Goal: Contribute content: Contribute content

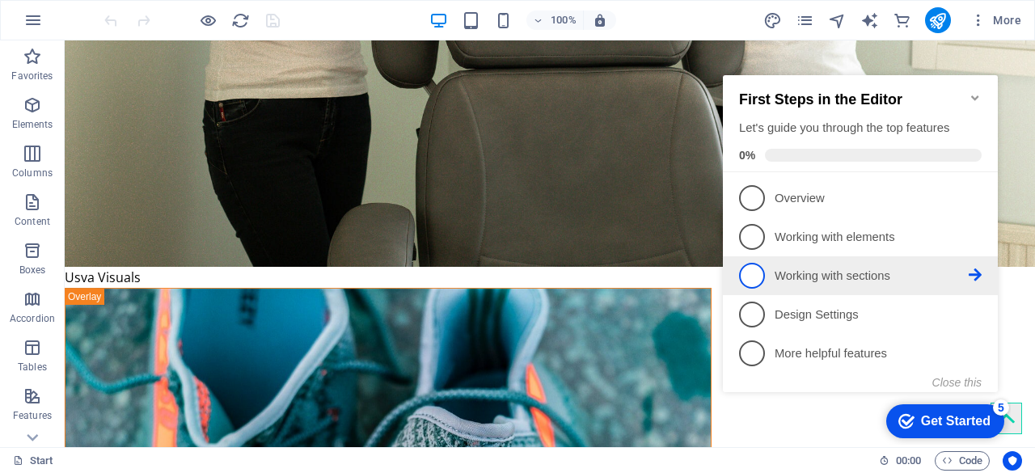
scroll to position [646, 0]
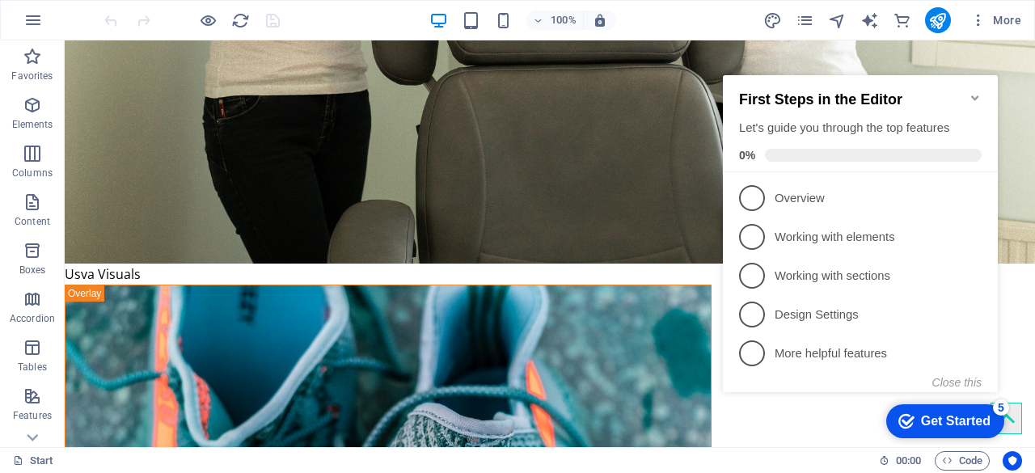
click at [974, 91] on icon "Minimize checklist" at bounding box center [975, 97] width 13 height 13
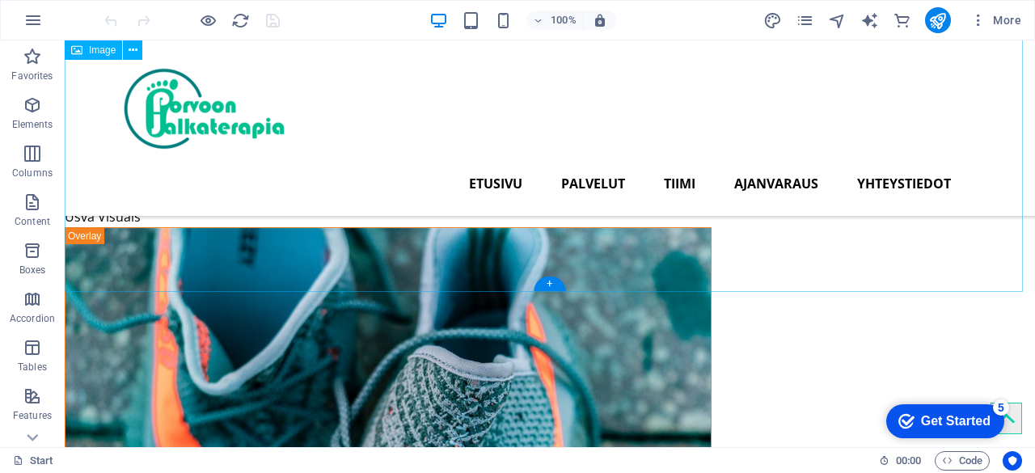
scroll to position [565, 0]
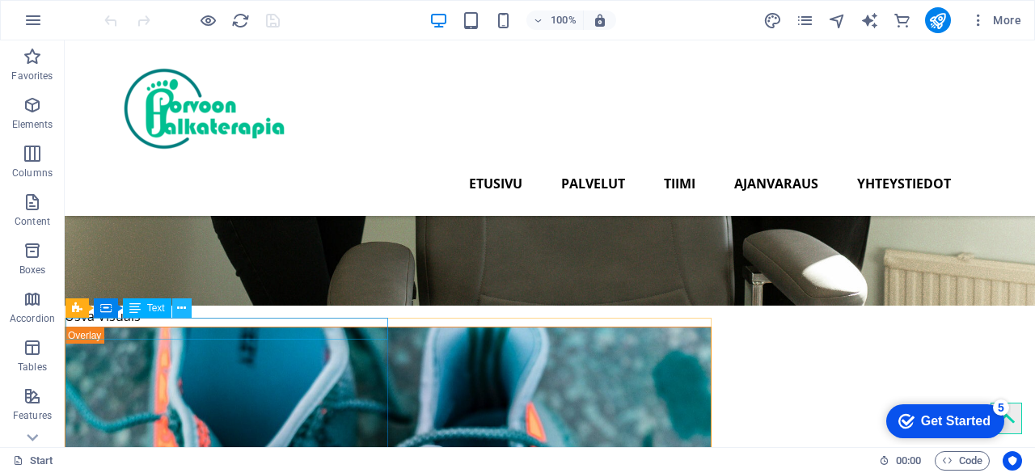
click at [181, 311] on icon at bounding box center [181, 308] width 9 height 17
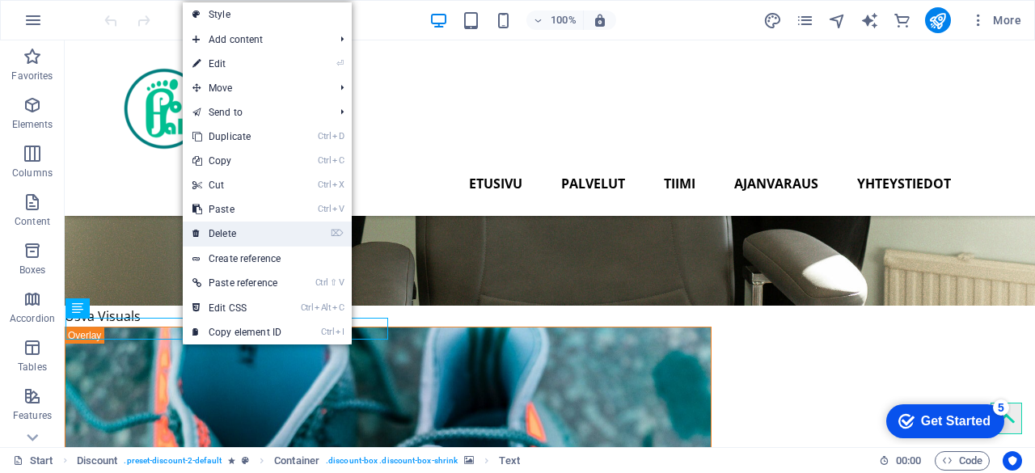
click at [249, 231] on link "⌦ Delete" at bounding box center [237, 234] width 108 height 24
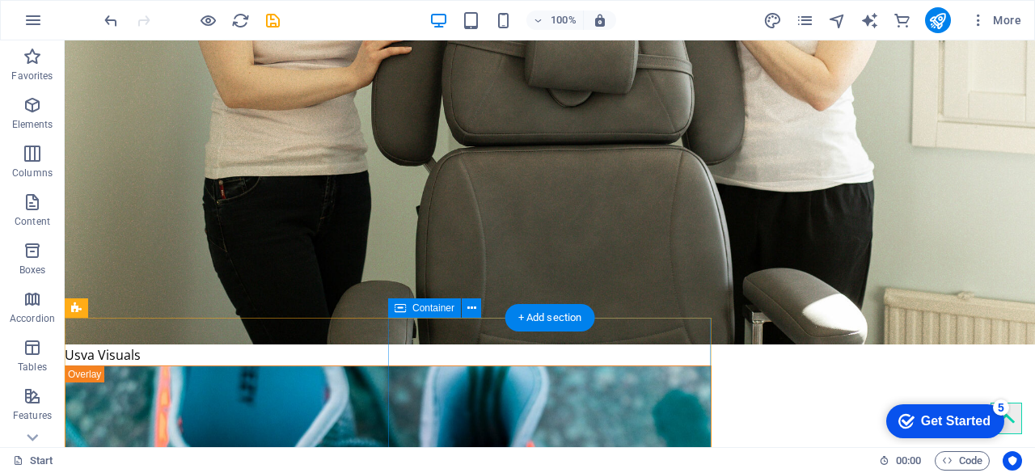
scroll to position [646, 0]
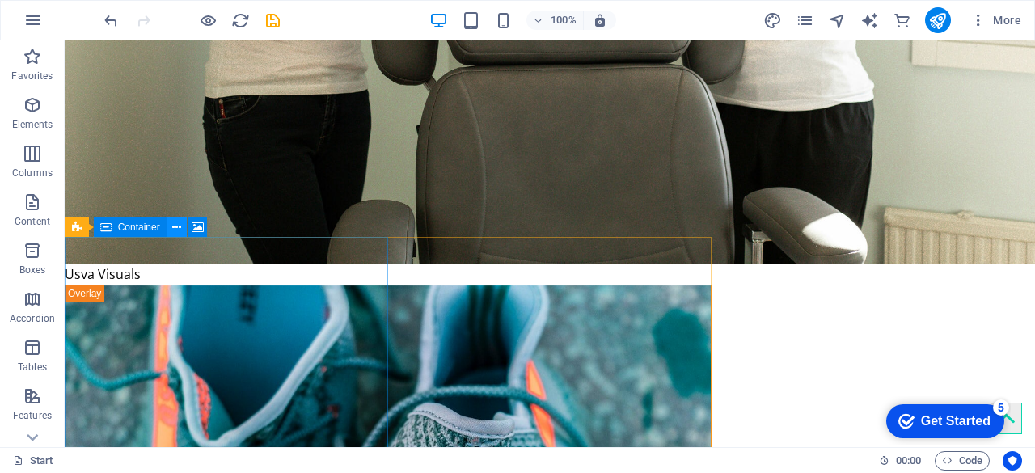
click at [175, 231] on icon at bounding box center [176, 227] width 9 height 17
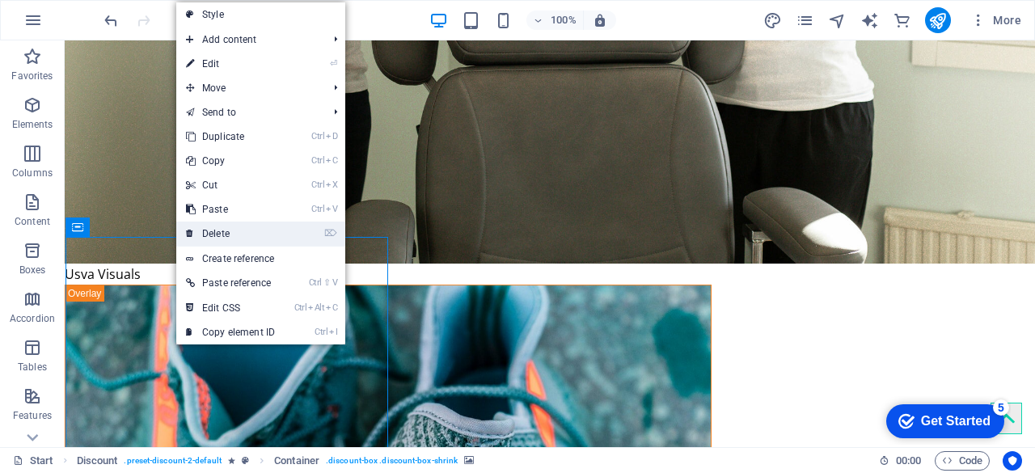
click at [210, 234] on link "⌦ Delete" at bounding box center [230, 234] width 108 height 24
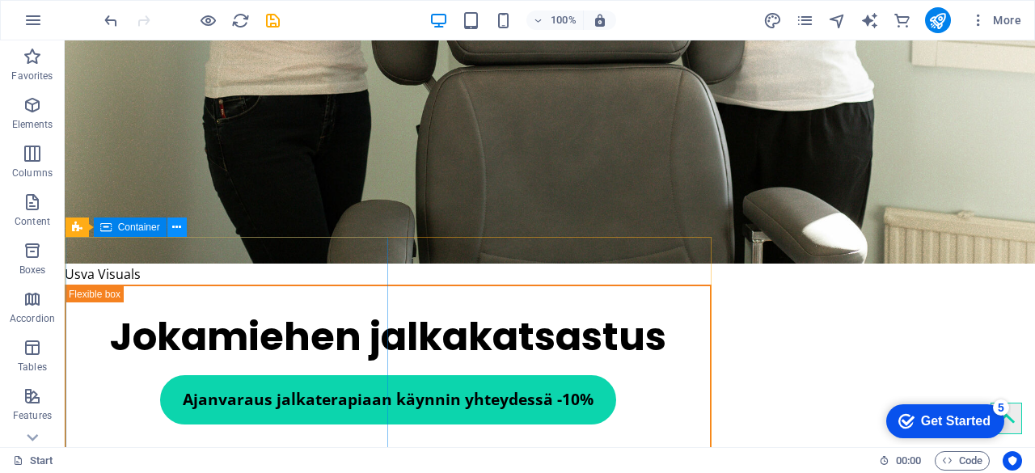
click at [176, 232] on icon at bounding box center [176, 227] width 9 height 17
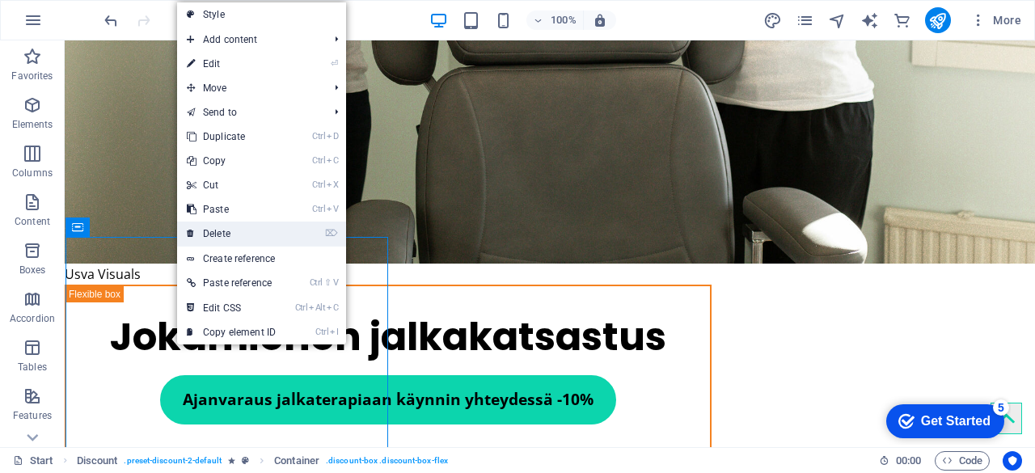
click at [201, 231] on link "⌦ Delete" at bounding box center [231, 234] width 108 height 24
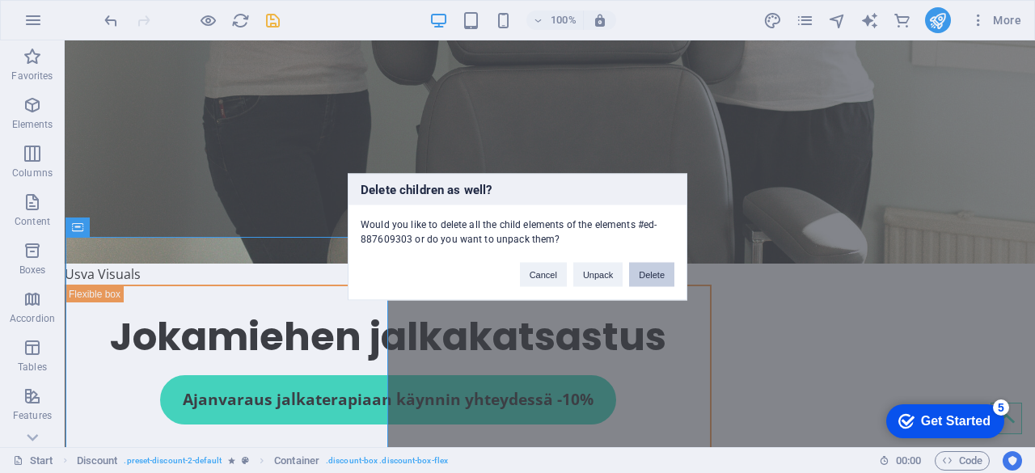
click at [644, 274] on button "Delete" at bounding box center [651, 274] width 45 height 24
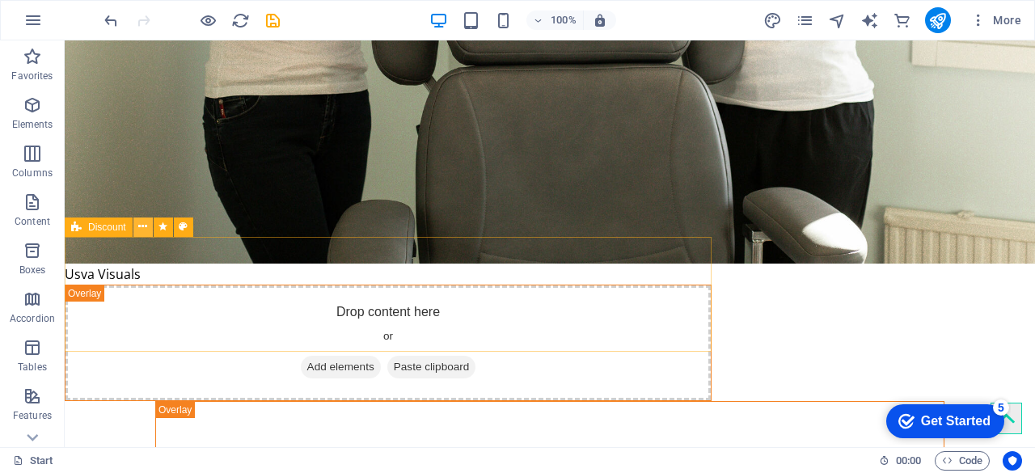
click at [145, 229] on icon at bounding box center [142, 226] width 9 height 17
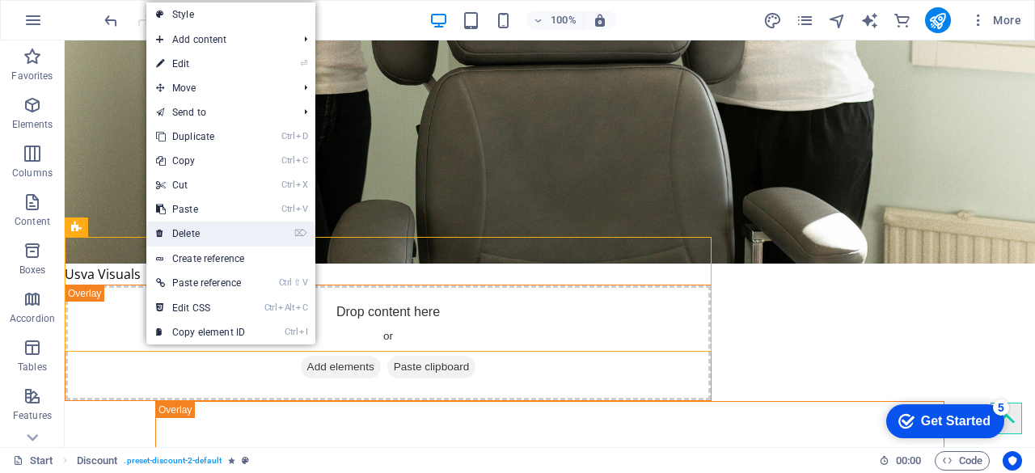
click at [200, 227] on link "⌦ Delete" at bounding box center [200, 234] width 108 height 24
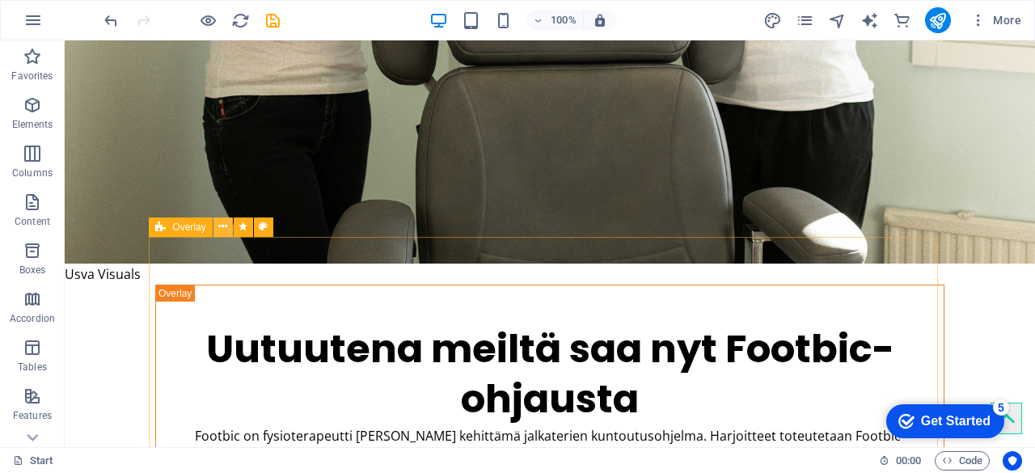
click at [222, 227] on icon at bounding box center [222, 226] width 9 height 17
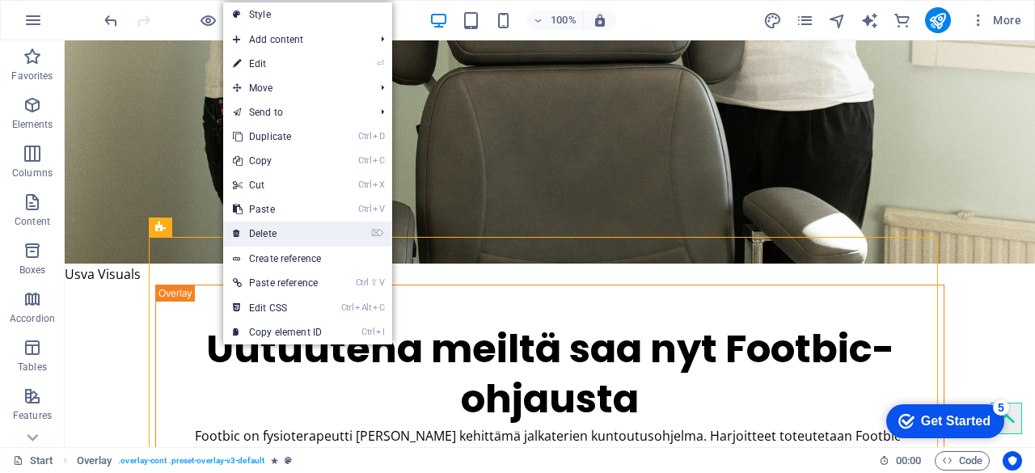
click at [254, 233] on link "⌦ Delete" at bounding box center [277, 234] width 108 height 24
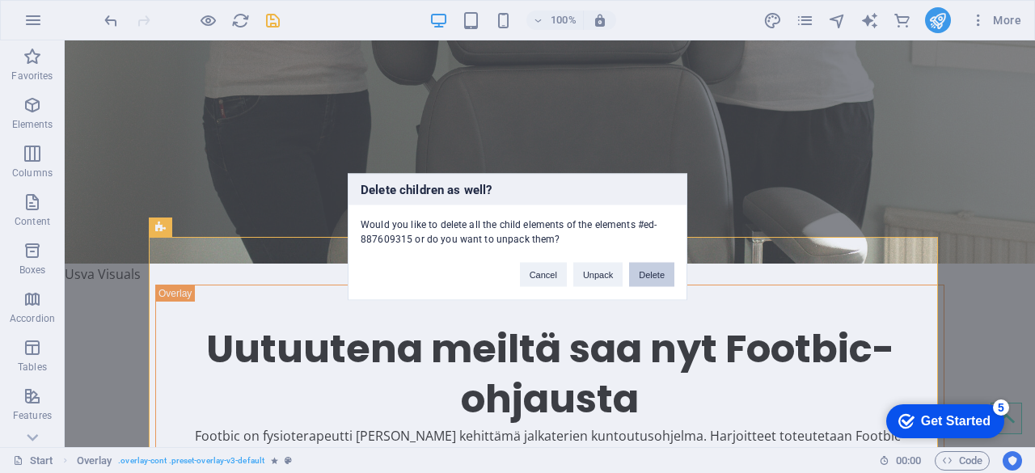
click at [647, 281] on button "Delete" at bounding box center [651, 274] width 45 height 24
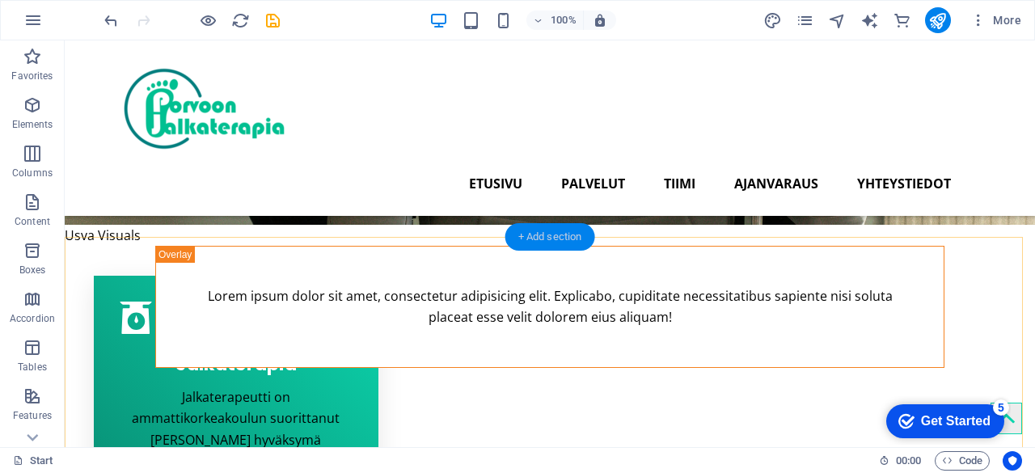
click at [560, 239] on div "+ Add section" at bounding box center [551, 237] width 90 height 28
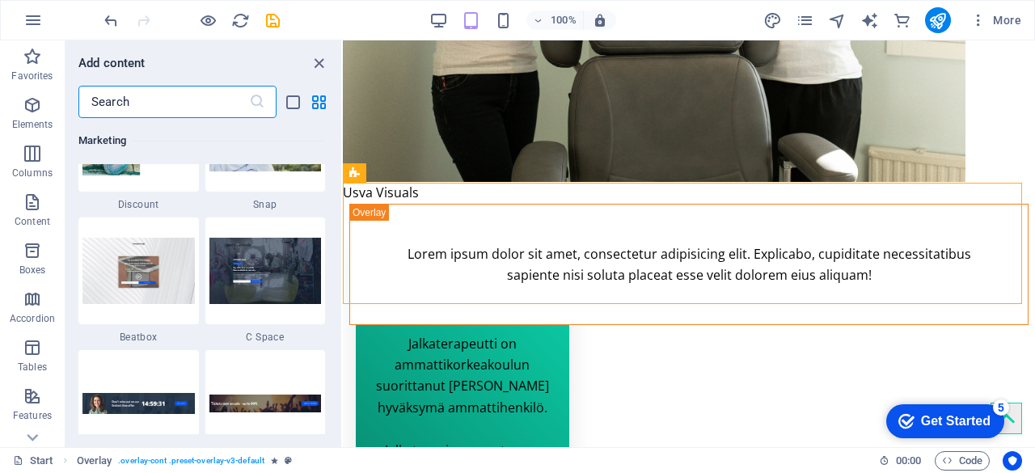
scroll to position [14155, 0]
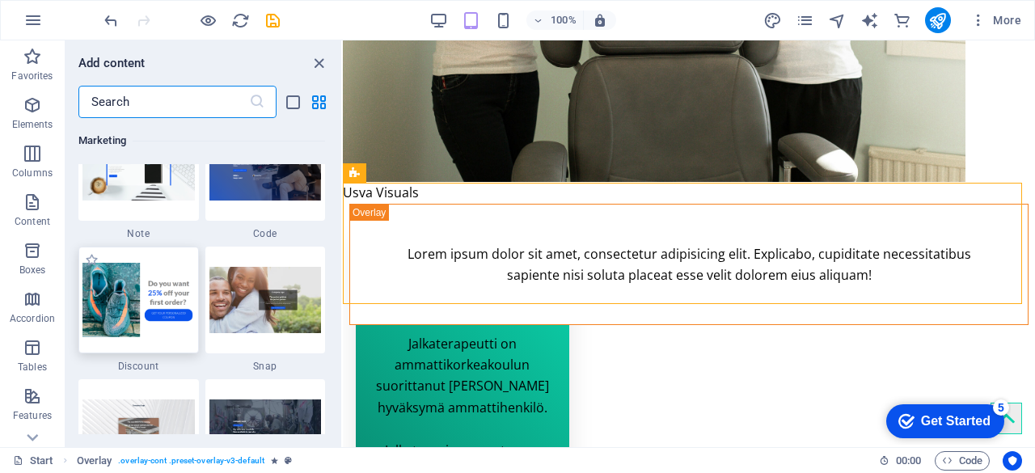
click at [175, 302] on img at bounding box center [139, 300] width 112 height 74
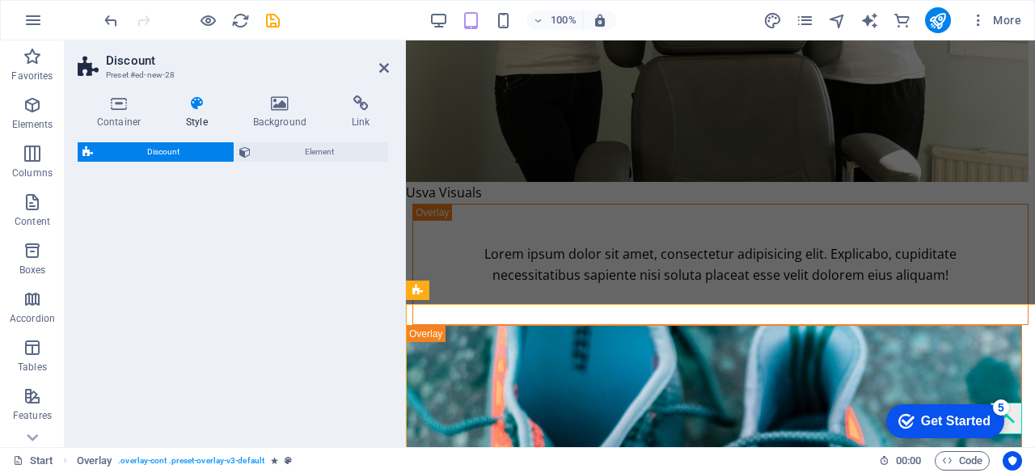
select select "rem"
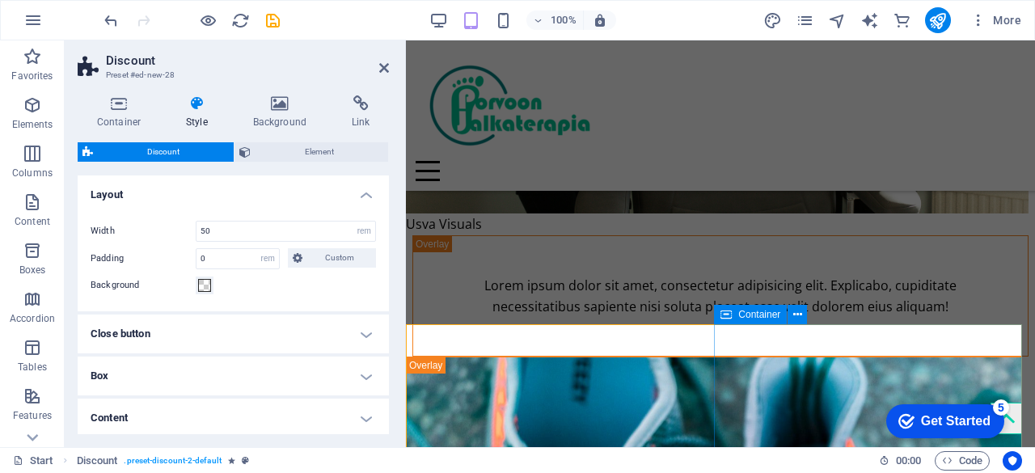
scroll to position [373, 0]
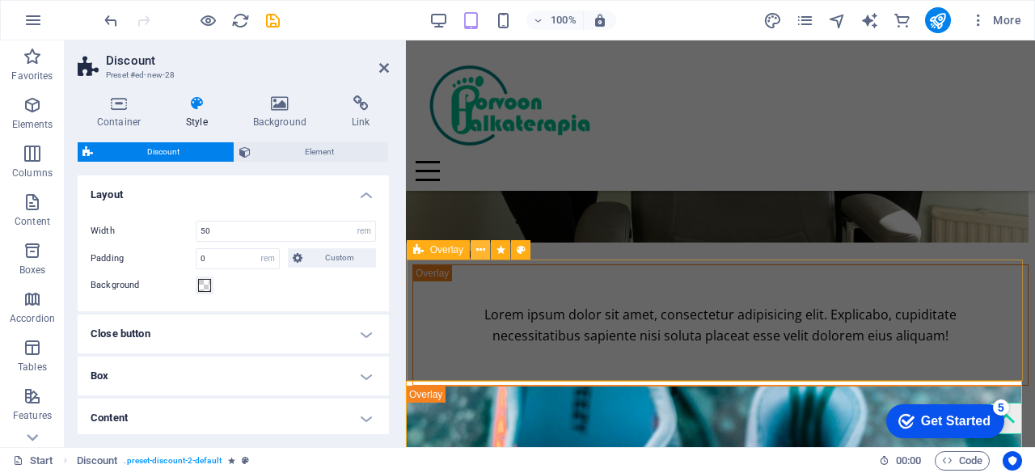
click at [479, 252] on icon at bounding box center [480, 250] width 9 height 17
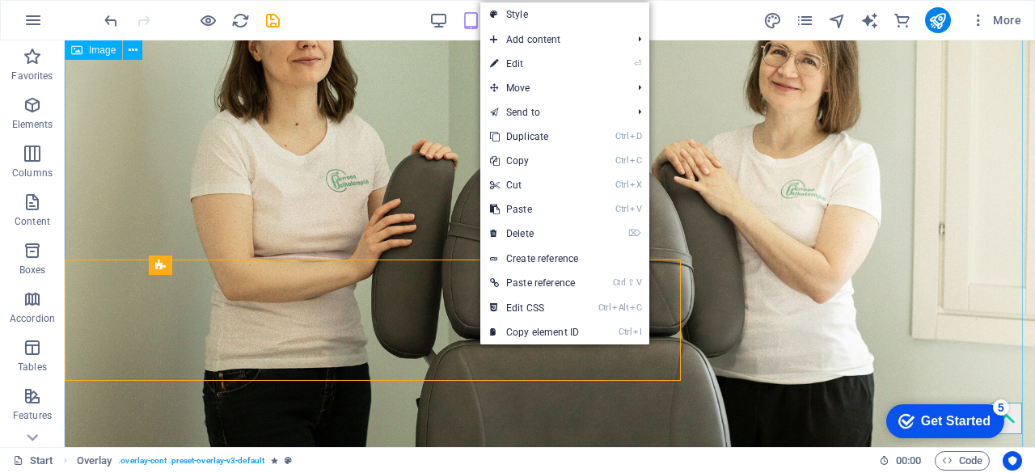
scroll to position [700, 0]
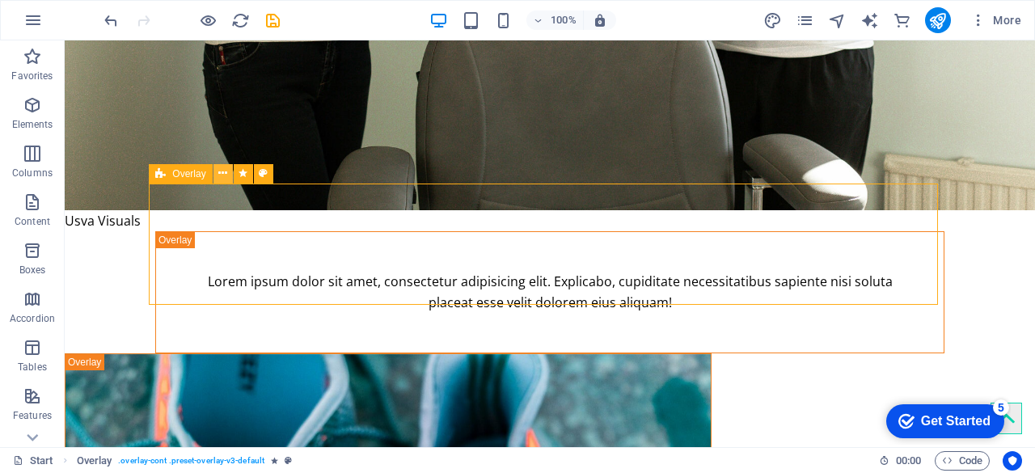
click at [223, 175] on icon at bounding box center [222, 173] width 9 height 17
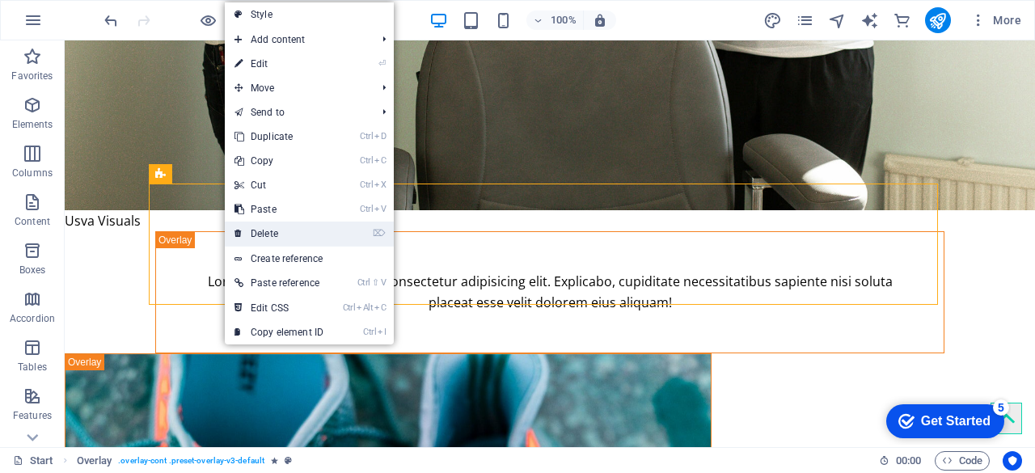
click at [277, 235] on link "⌦ Delete" at bounding box center [279, 234] width 108 height 24
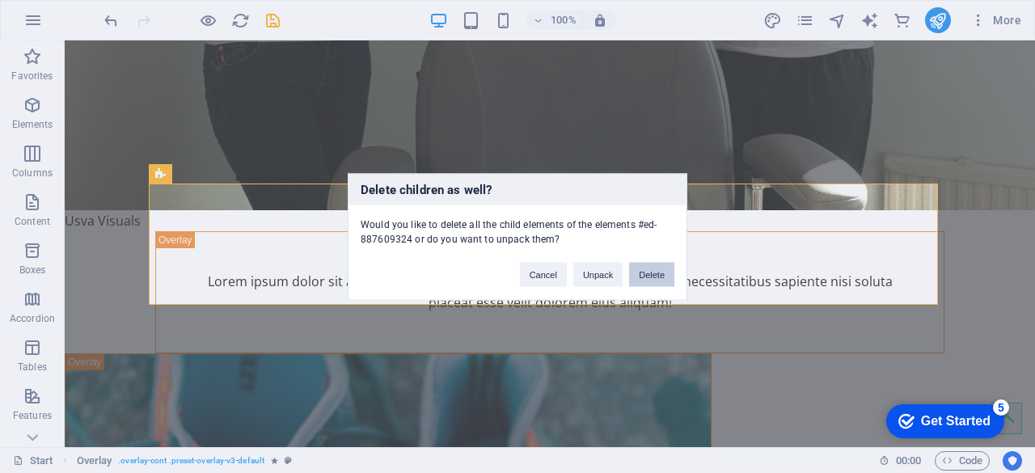
click at [653, 276] on button "Delete" at bounding box center [651, 274] width 45 height 24
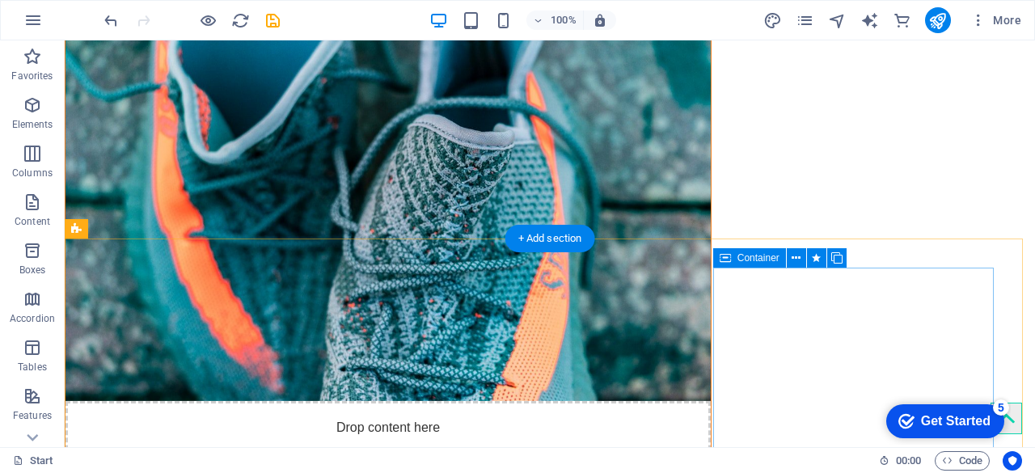
scroll to position [942, 0]
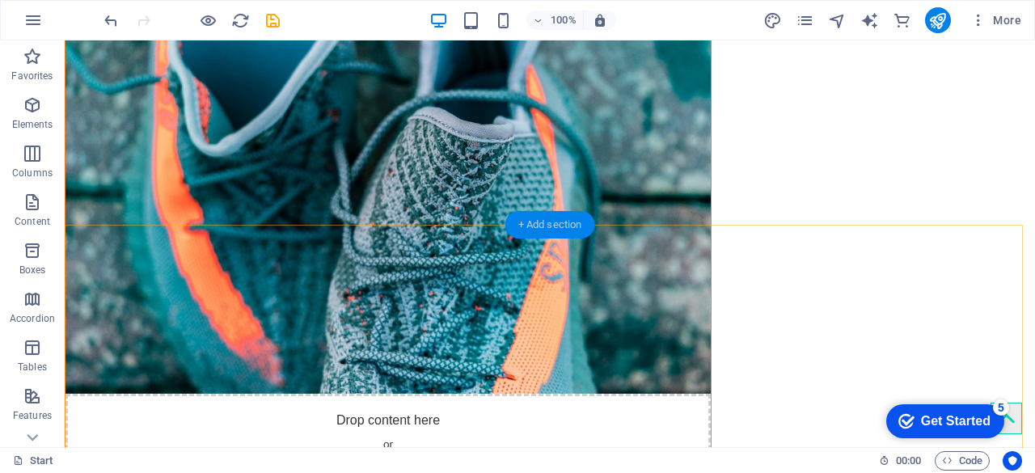
click at [537, 227] on div "+ Add section" at bounding box center [551, 225] width 90 height 28
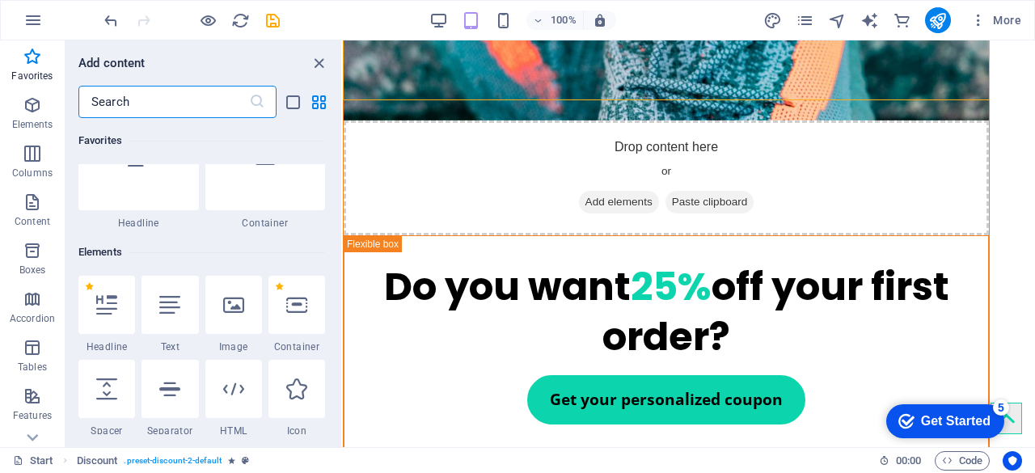
scroll to position [81, 0]
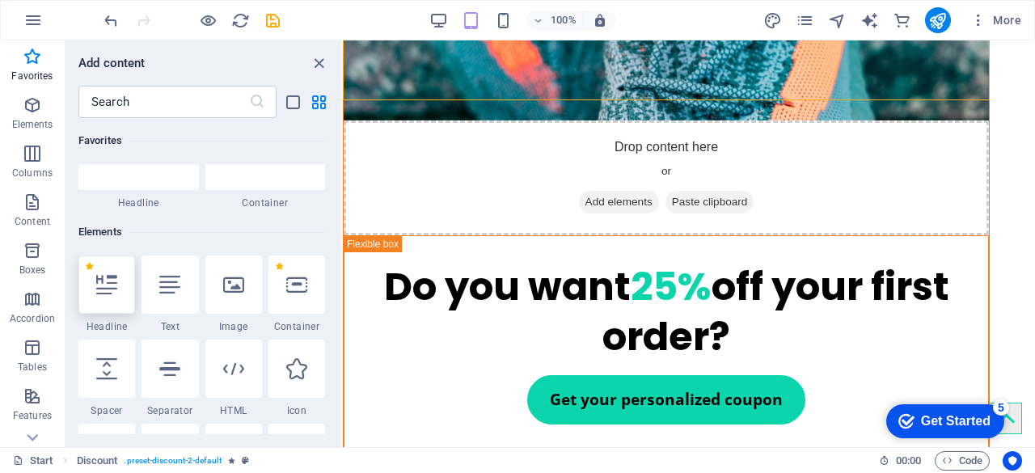
click at [115, 287] on icon at bounding box center [106, 284] width 21 height 21
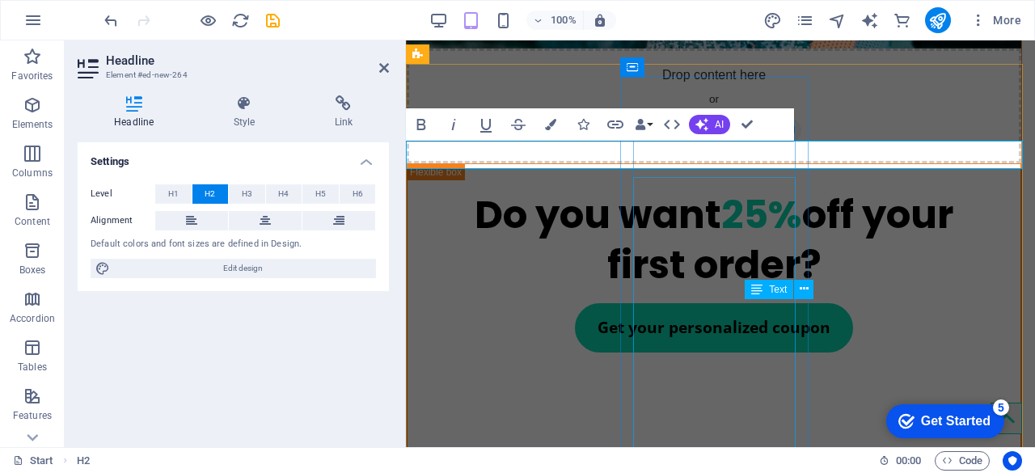
scroll to position [1051, 0]
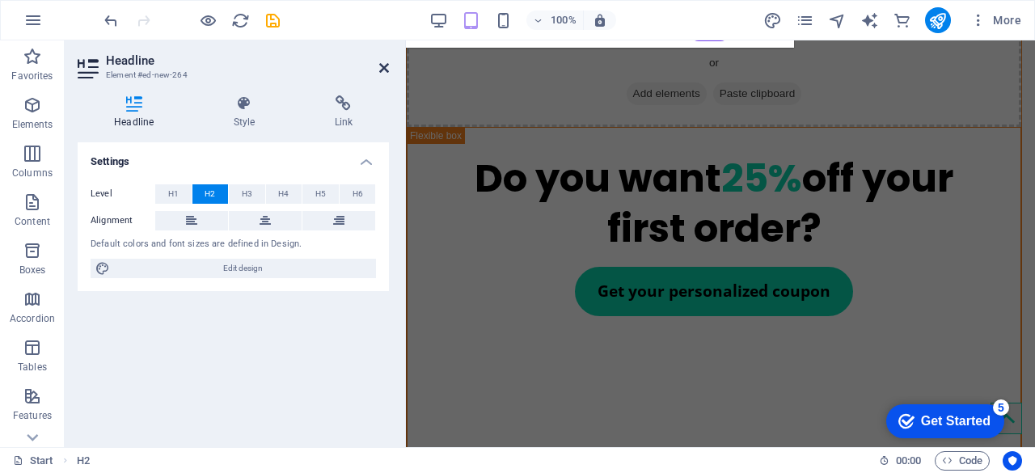
click at [382, 71] on icon at bounding box center [384, 67] width 10 height 13
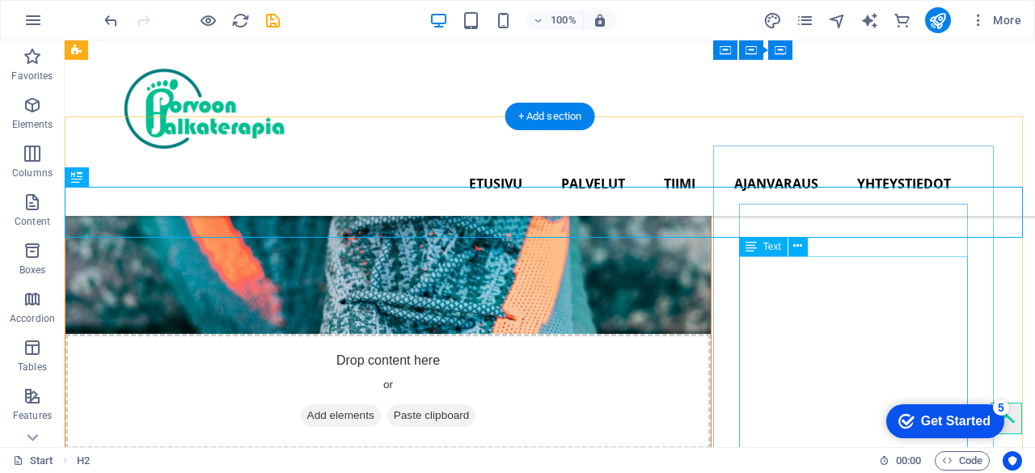
scroll to position [963, 0]
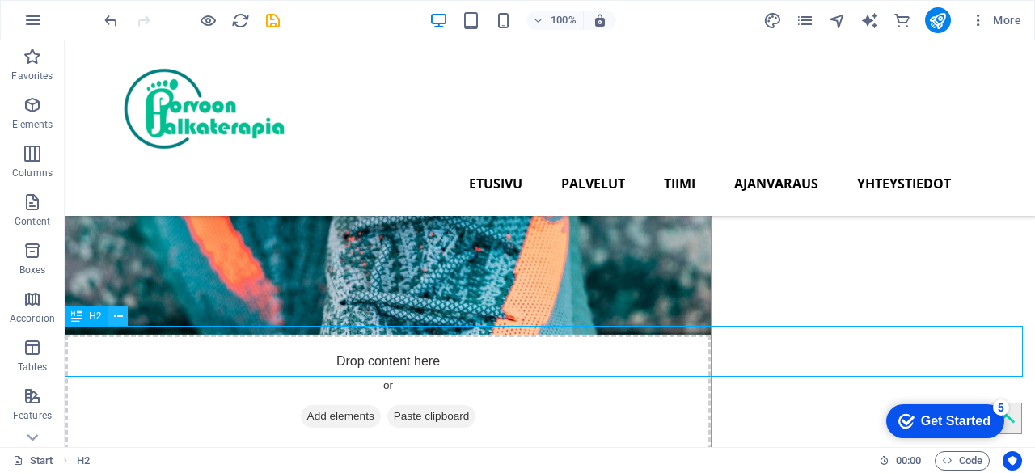
click at [116, 319] on icon at bounding box center [118, 316] width 9 height 17
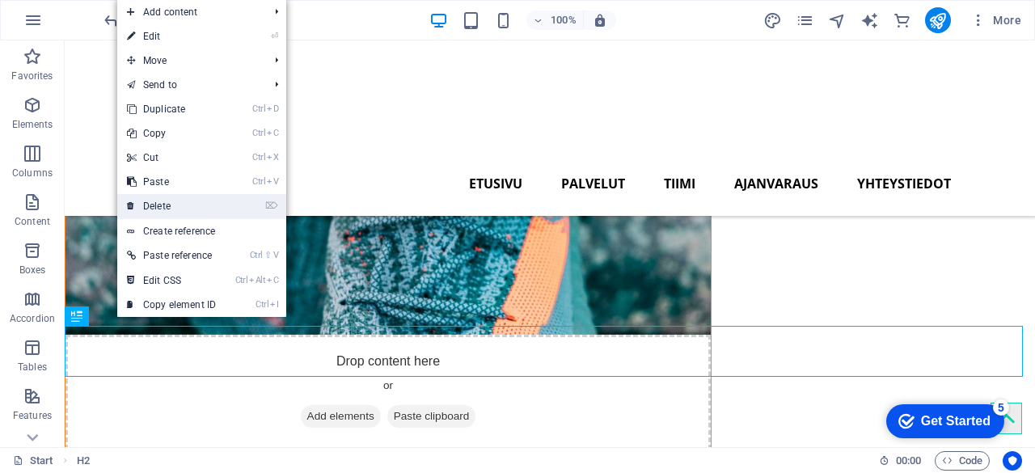
click at [162, 209] on link "⌦ Delete" at bounding box center [171, 206] width 108 height 24
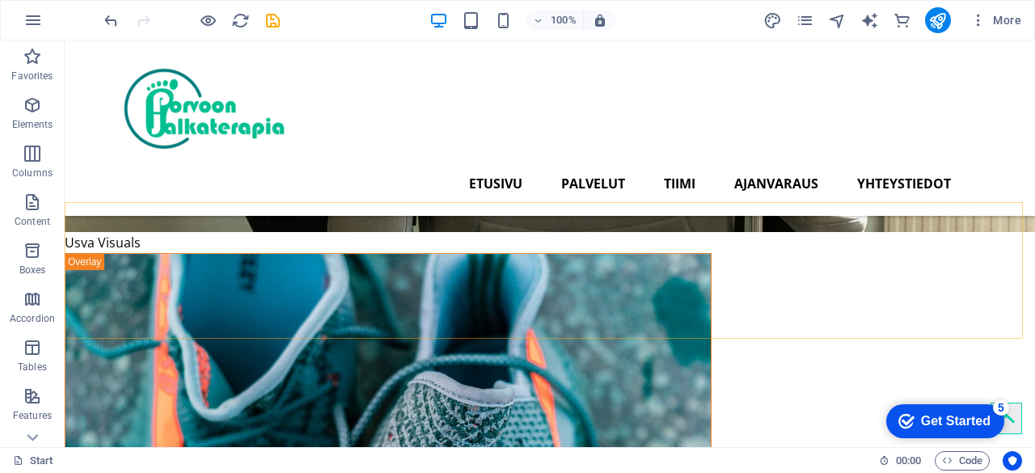
scroll to position [558, 0]
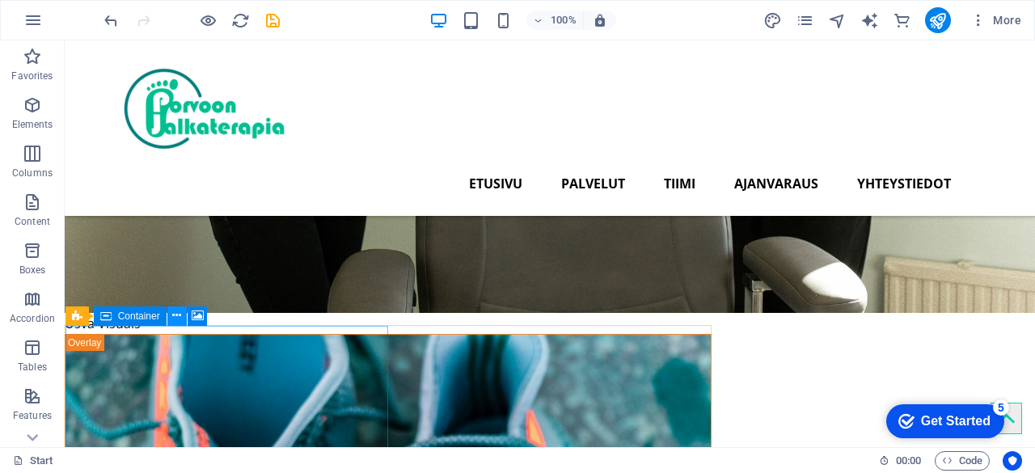
click at [183, 318] on button at bounding box center [176, 316] width 19 height 19
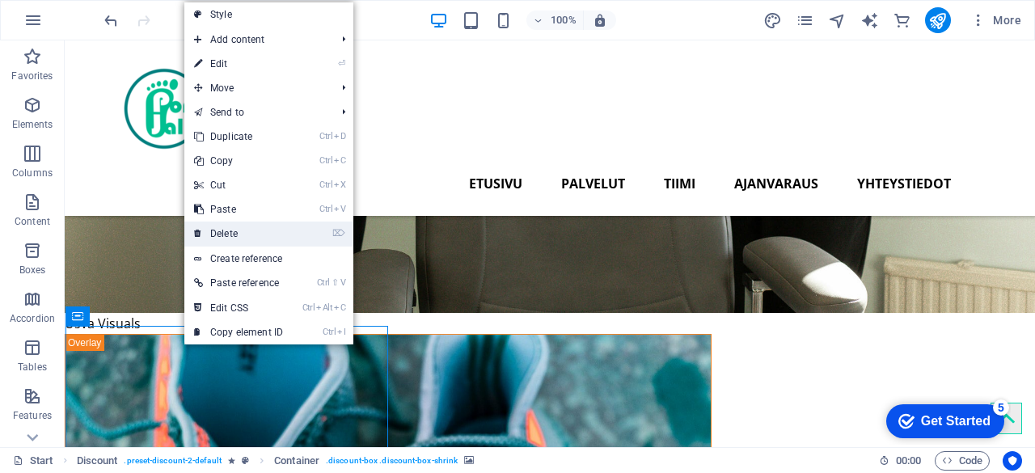
click at [251, 233] on link "⌦ Delete" at bounding box center [238, 234] width 108 height 24
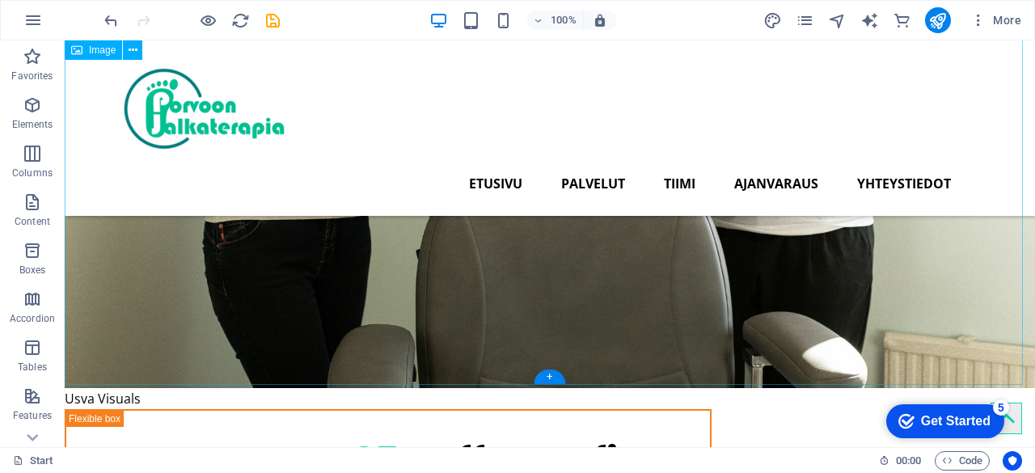
scroll to position [477, 0]
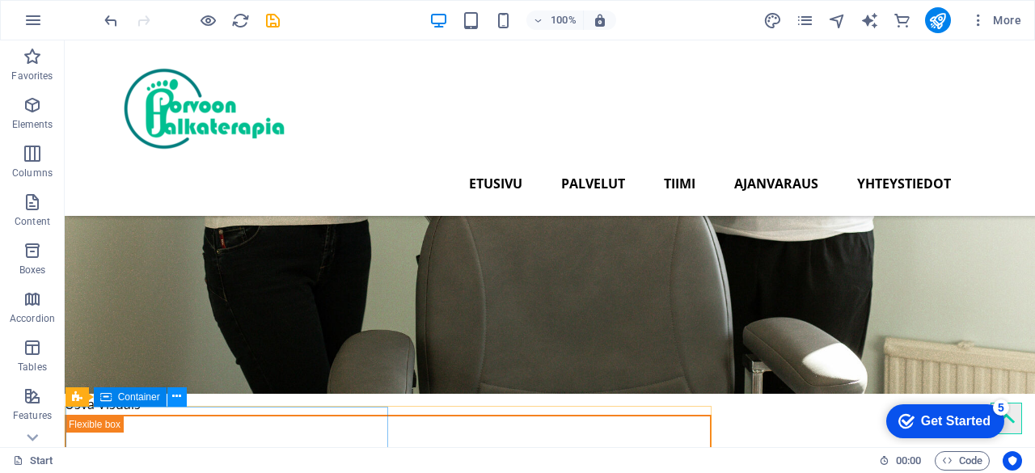
click at [172, 399] on icon at bounding box center [176, 396] width 9 height 17
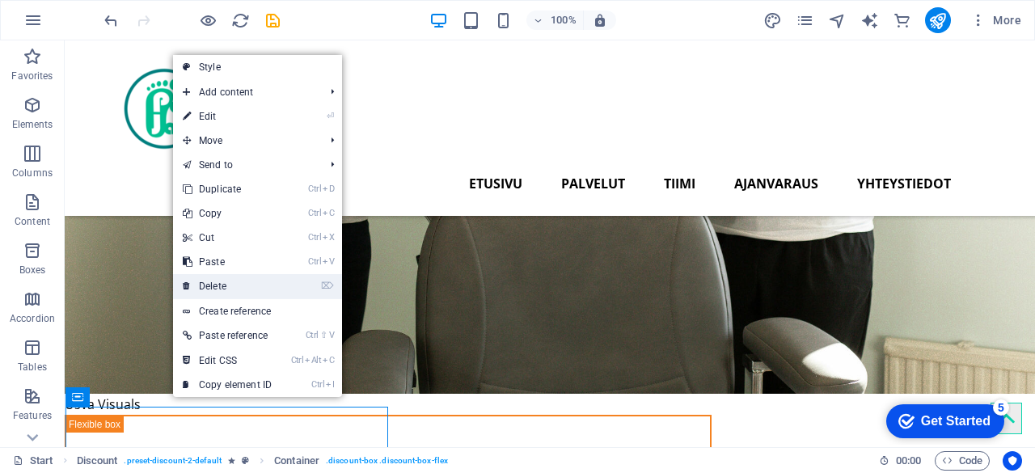
click at [238, 291] on link "⌦ Delete" at bounding box center [227, 286] width 108 height 24
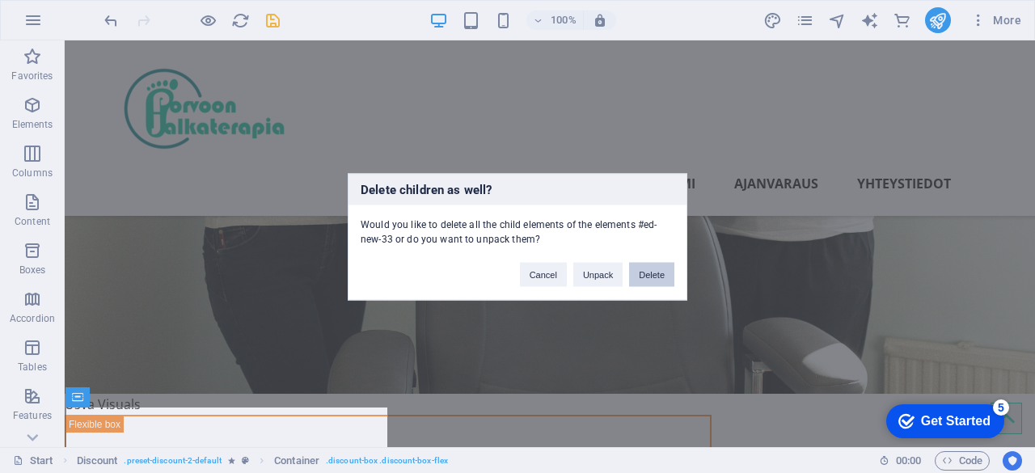
click at [642, 272] on button "Delete" at bounding box center [651, 274] width 45 height 24
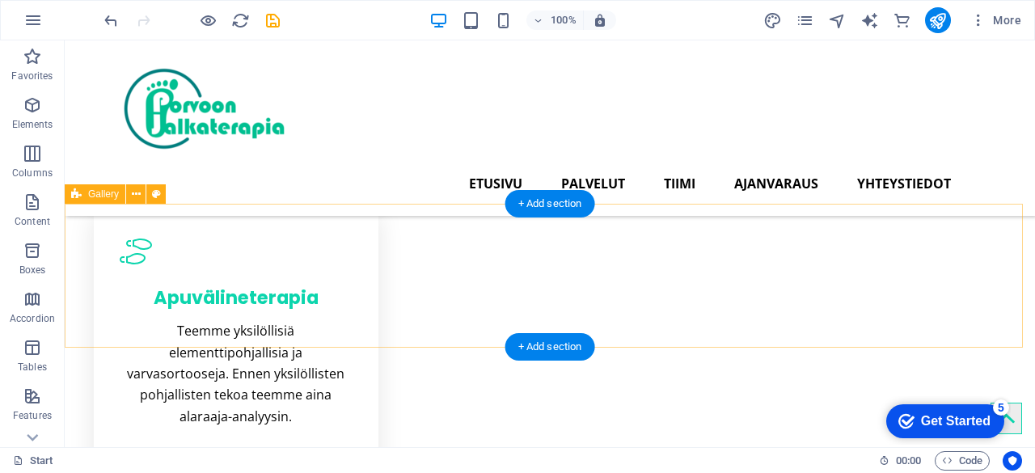
scroll to position [1124, 0]
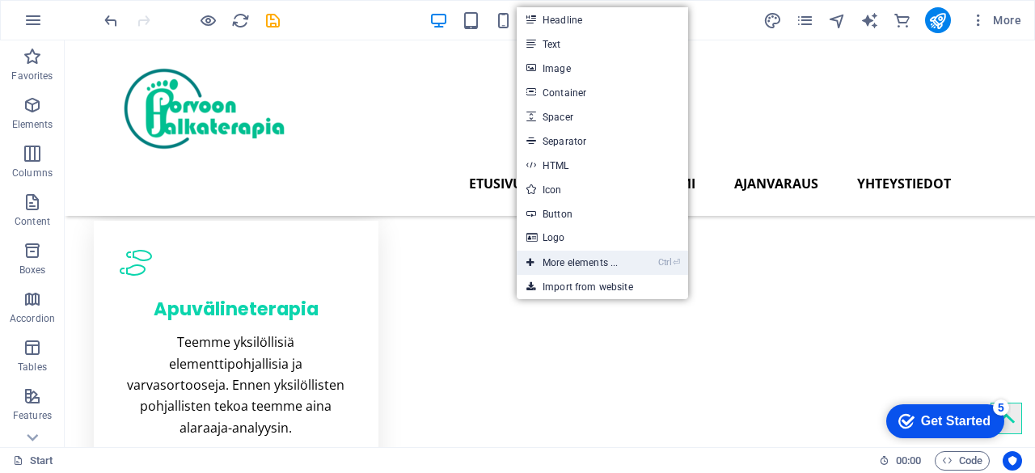
click at [561, 259] on link "Ctrl ⏎ More elements ..." at bounding box center [572, 263] width 111 height 24
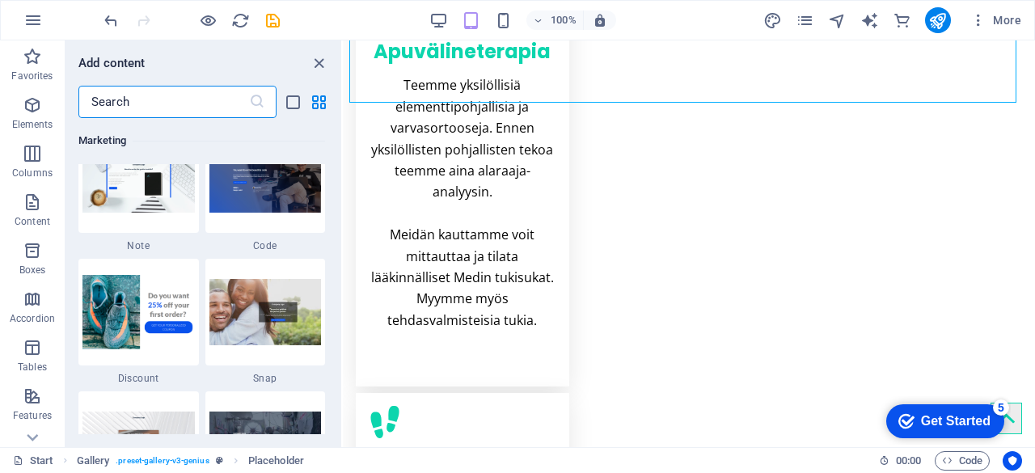
scroll to position [14247, 0]
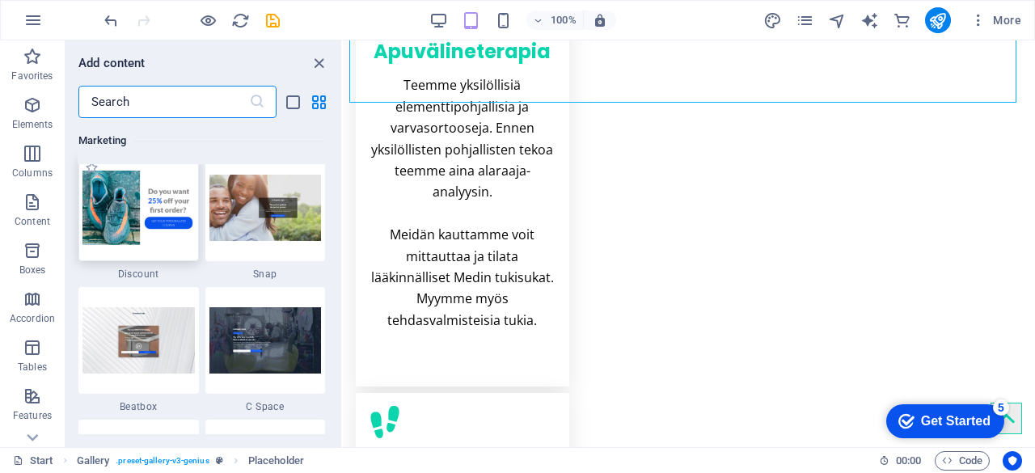
click at [146, 219] on img at bounding box center [139, 208] width 112 height 74
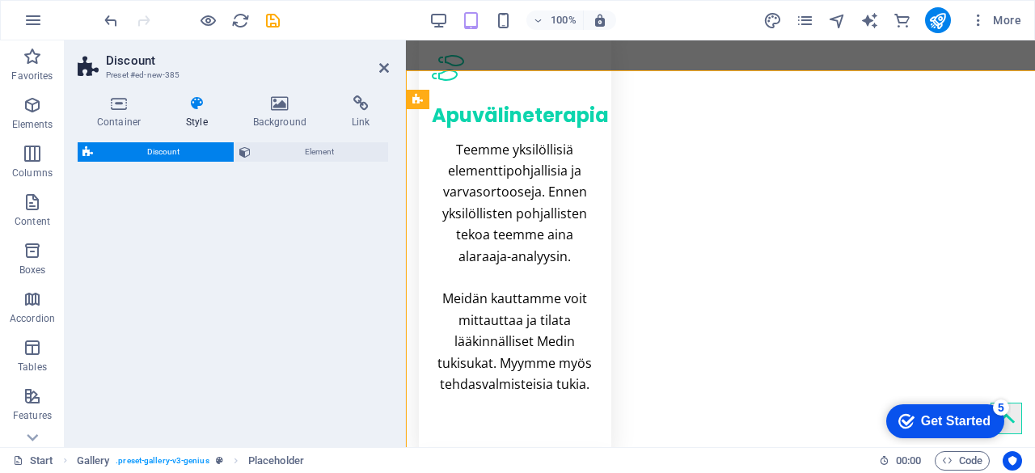
select select "rem"
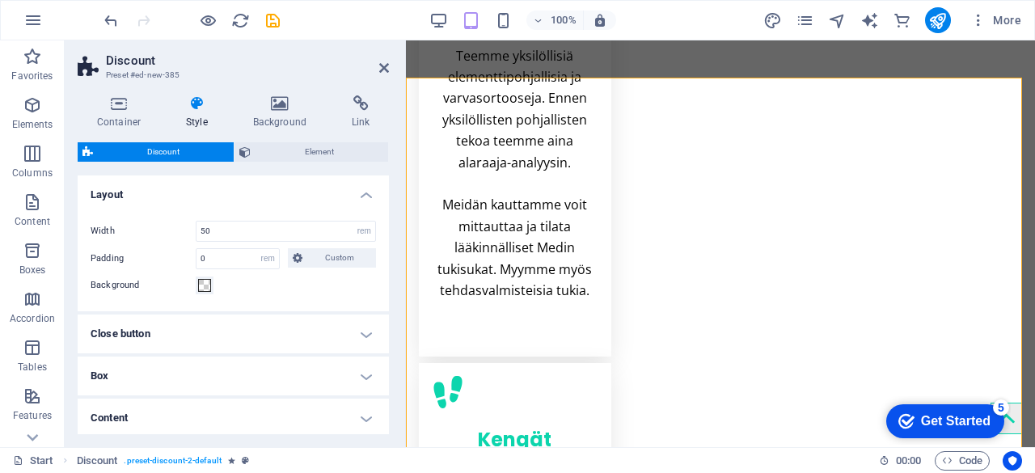
scroll to position [1243, 0]
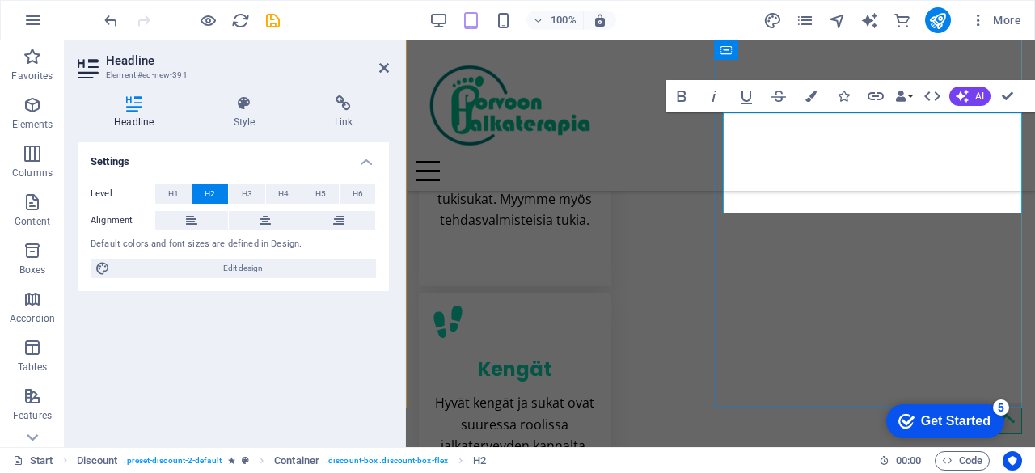
scroll to position [0, 18]
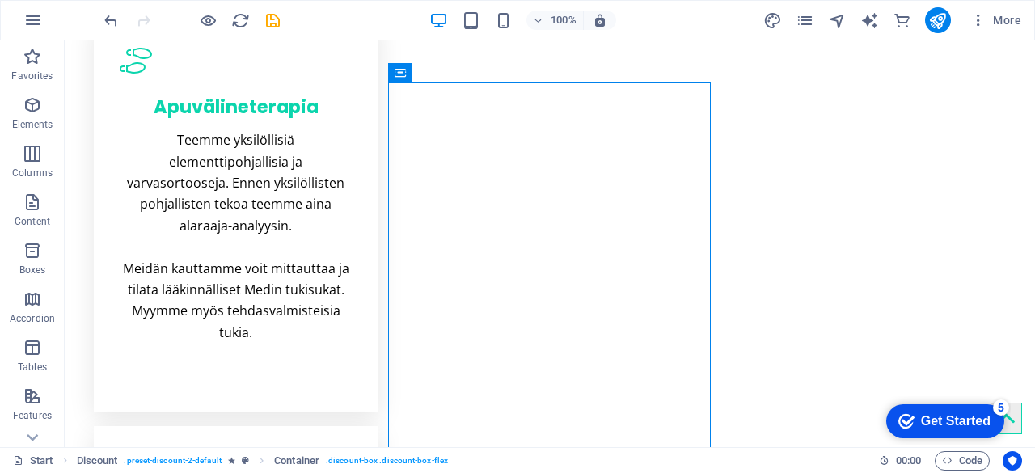
scroll to position [1430, 0]
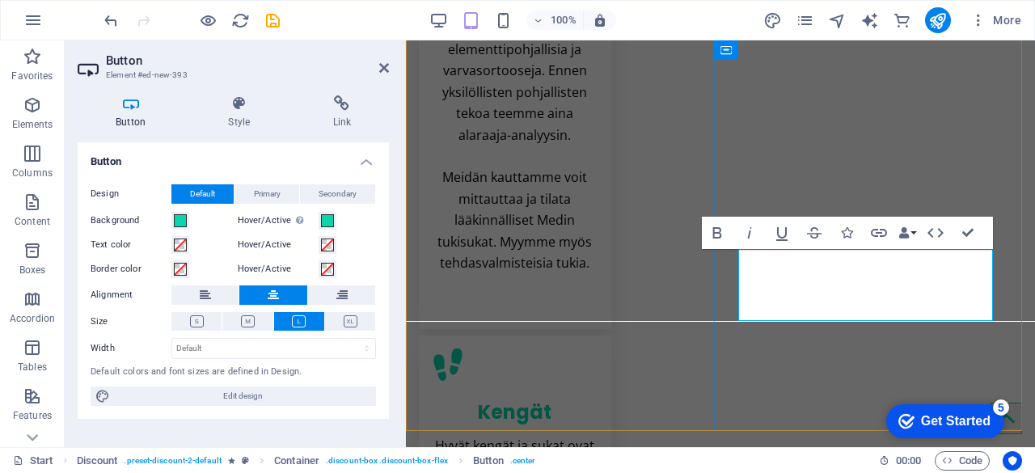
scroll to position [1257, 0]
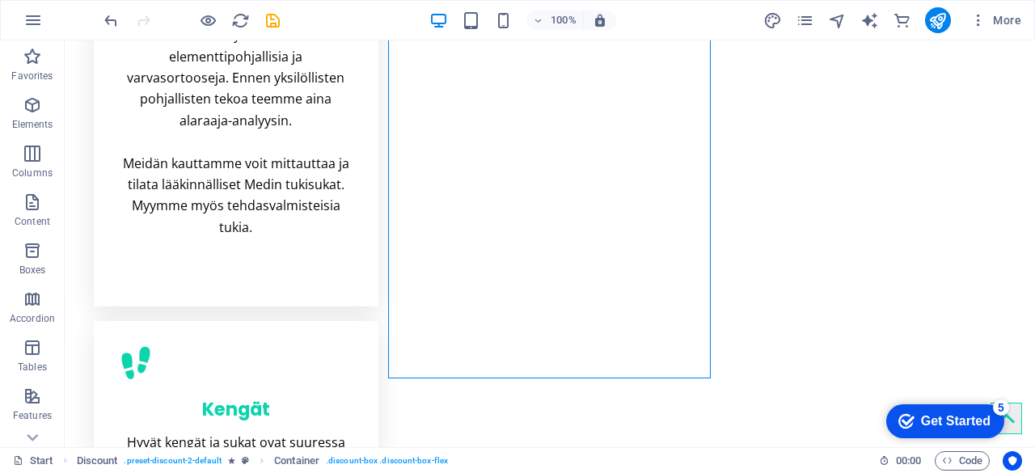
scroll to position [1500, 0]
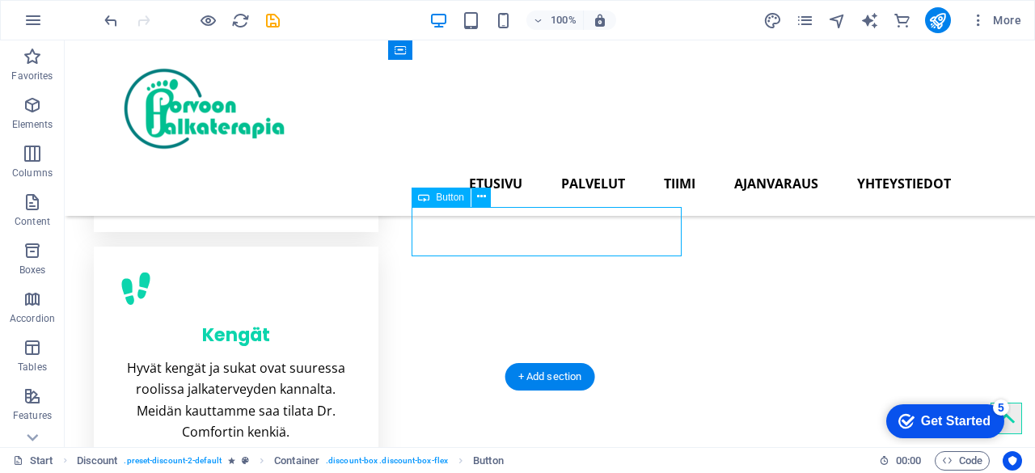
scroll to position [1480, 0]
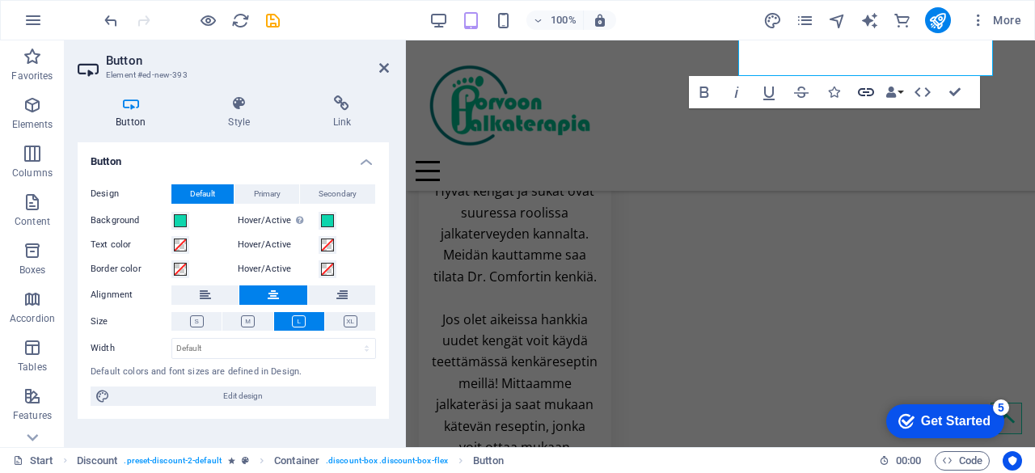
click at [868, 96] on icon "button" at bounding box center [866, 92] width 19 height 19
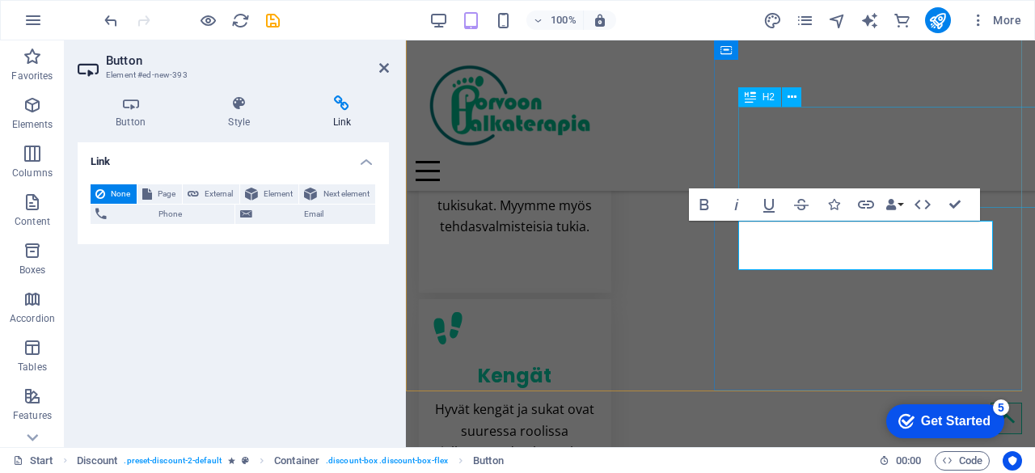
scroll to position [1238, 0]
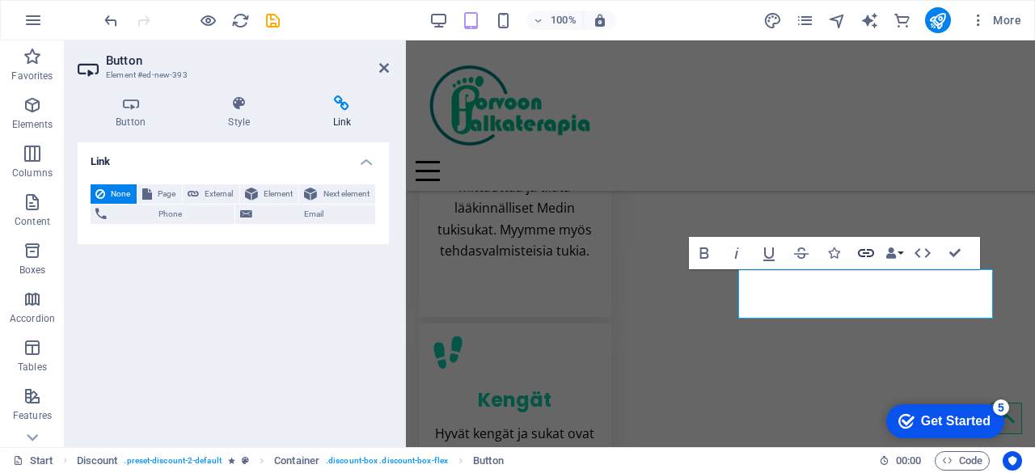
click at [858, 252] on icon "button" at bounding box center [866, 253] width 16 height 8
click at [168, 190] on span "Page" at bounding box center [167, 193] width 20 height 19
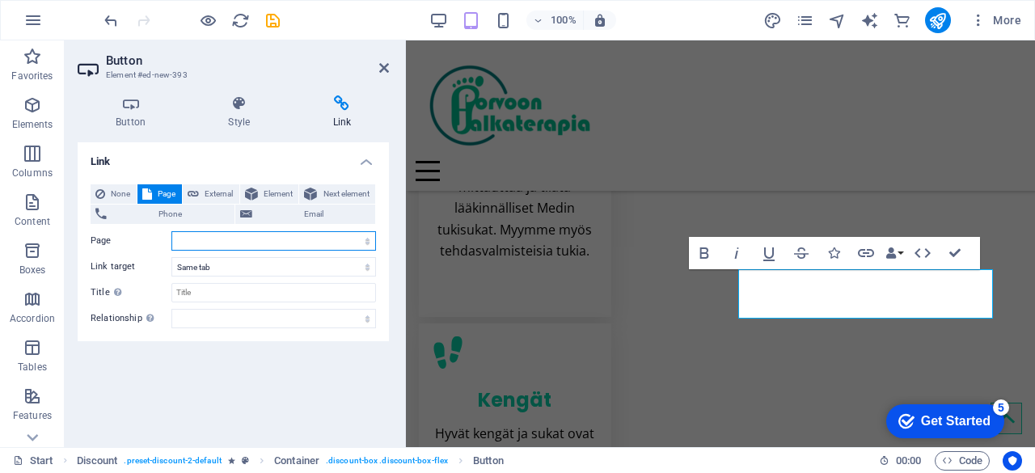
click at [369, 241] on select "Start Subpage Tietosuojaseloste New page Meistä Hinnasto Yhteystiedot Ajanvarau…" at bounding box center [273, 240] width 205 height 19
select select "7"
click at [171, 231] on select "Start Subpage Tietosuojaseloste New page Meistä Hinnasto Yhteystiedot Ajanvarau…" at bounding box center [273, 240] width 205 height 19
click at [387, 65] on icon at bounding box center [384, 67] width 10 height 13
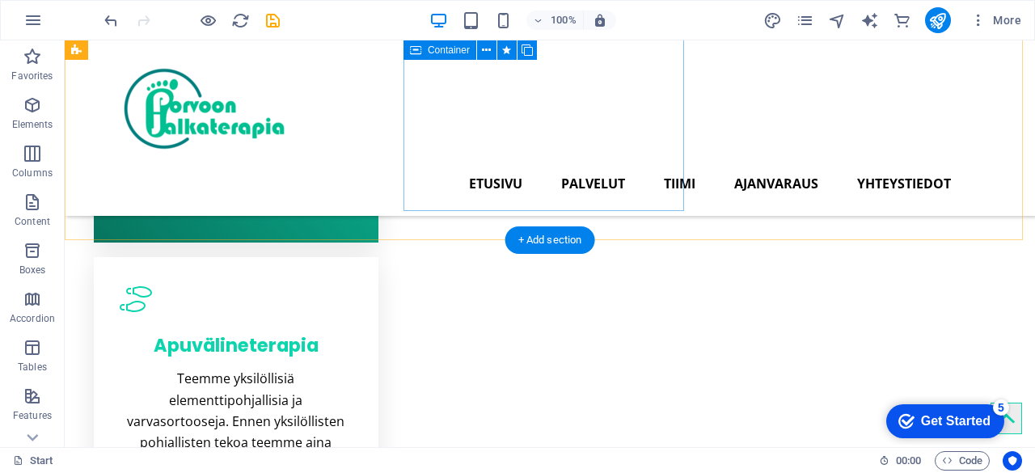
scroll to position [1084, 0]
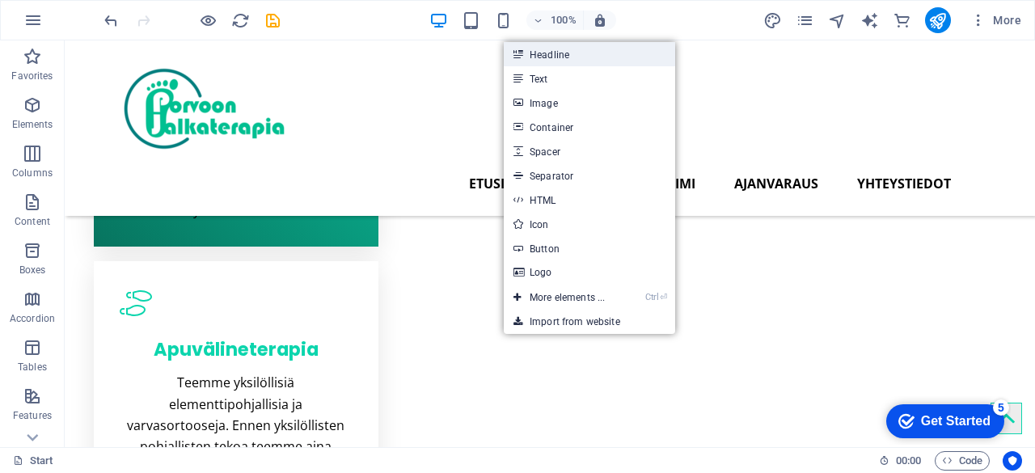
click at [574, 59] on link "Headline" at bounding box center [589, 54] width 171 height 24
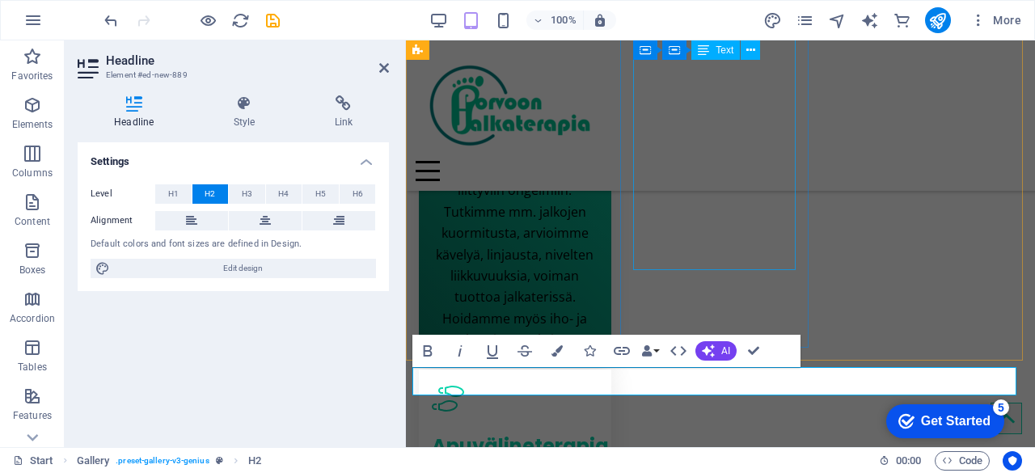
scroll to position [760, 0]
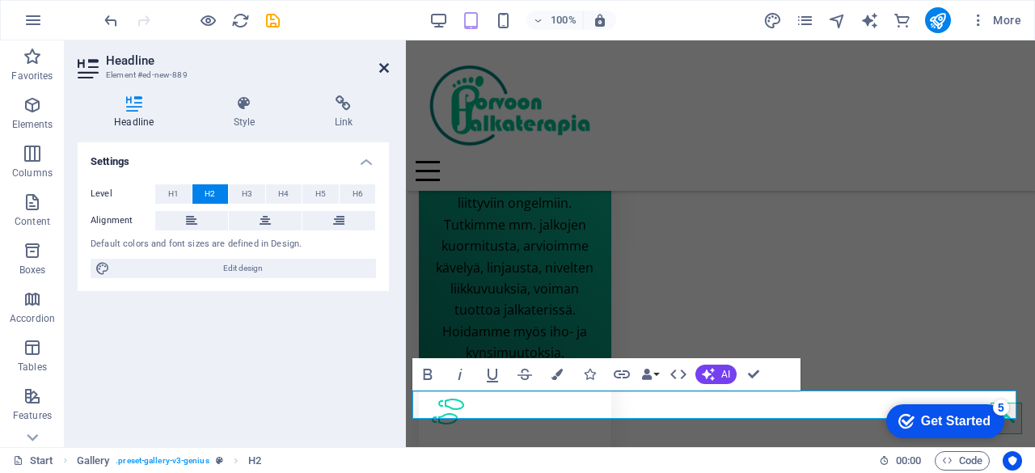
click at [385, 64] on icon at bounding box center [384, 67] width 10 height 13
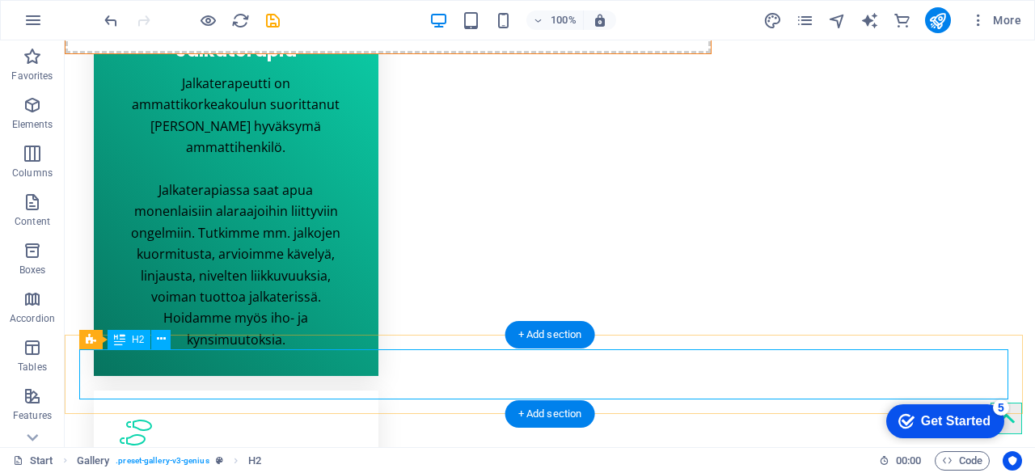
scroll to position [1155, 0]
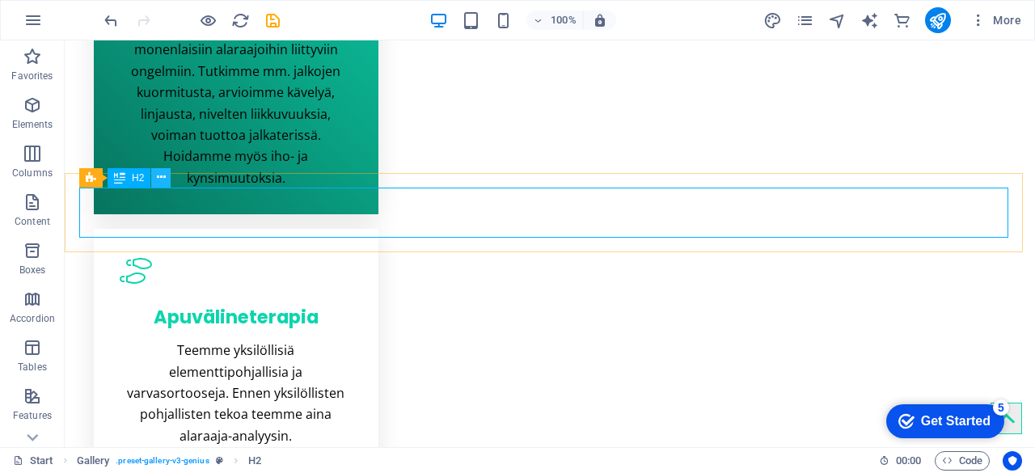
click at [160, 178] on icon at bounding box center [161, 177] width 9 height 17
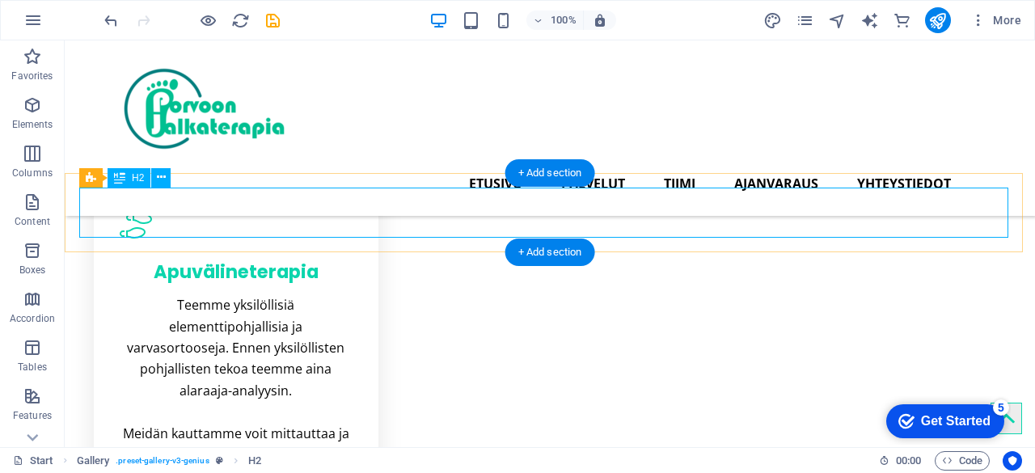
scroll to position [921, 0]
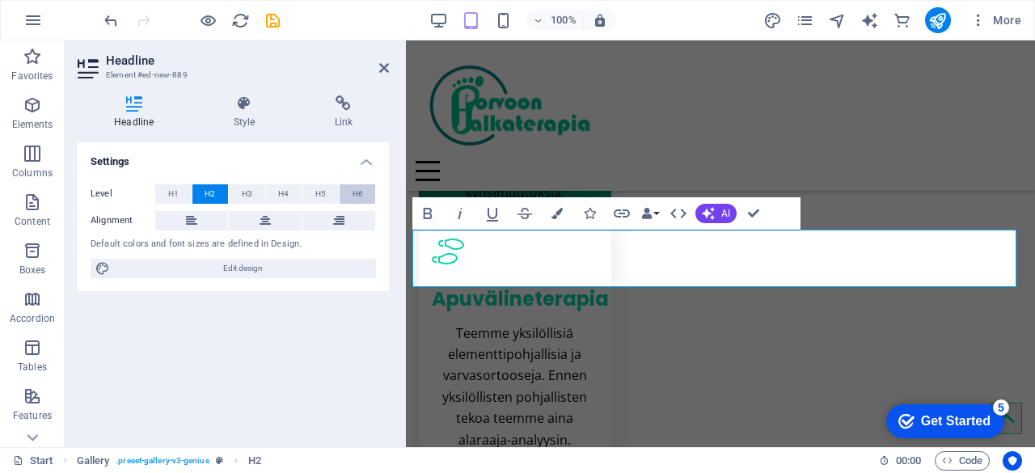
click at [364, 193] on button "H6" at bounding box center [358, 193] width 36 height 19
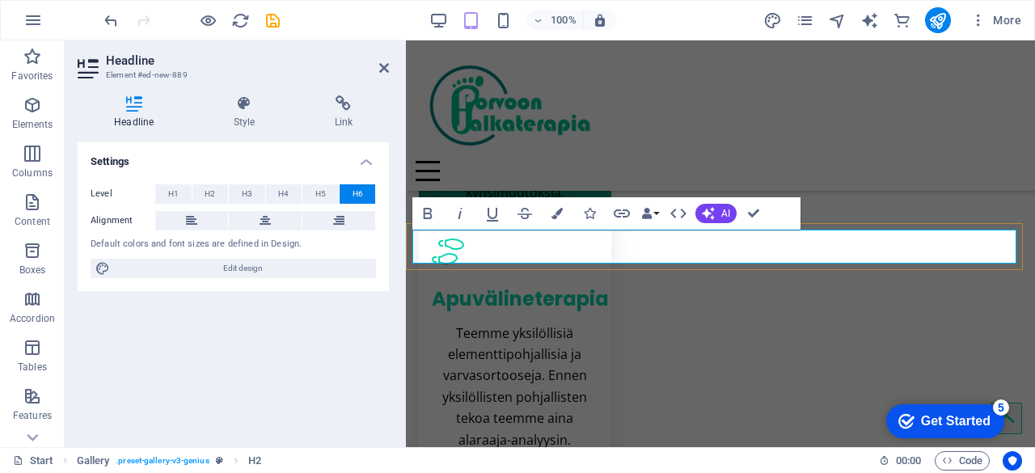
click at [321, 193] on span "H5" at bounding box center [320, 193] width 11 height 19
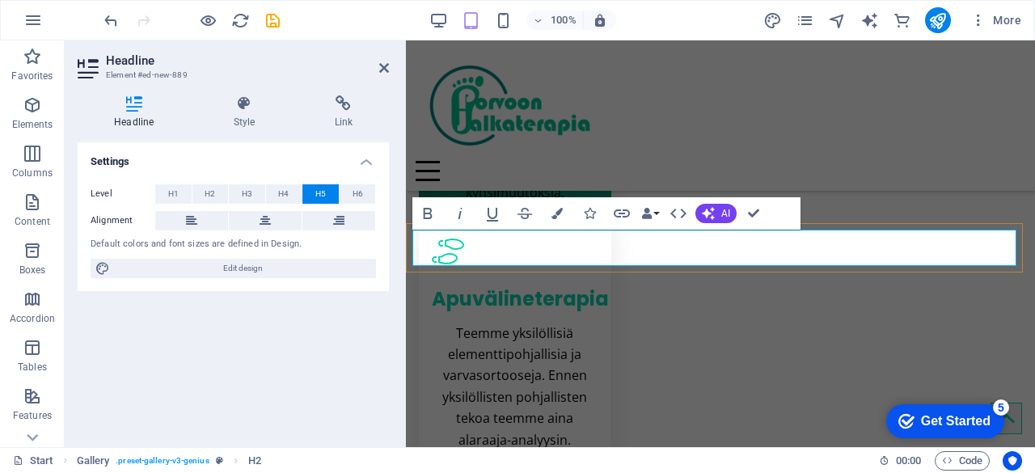
click at [369, 193] on button "H6" at bounding box center [358, 193] width 36 height 19
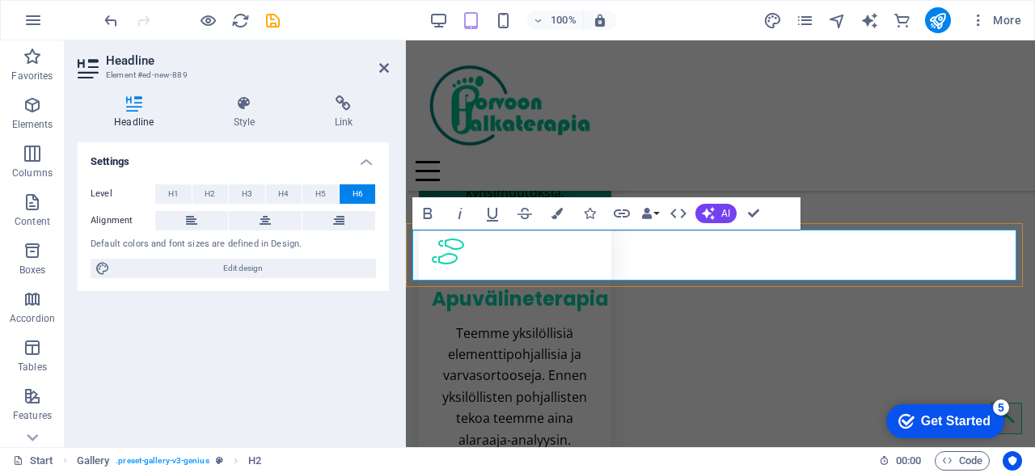
click at [384, 67] on icon at bounding box center [384, 67] width 10 height 13
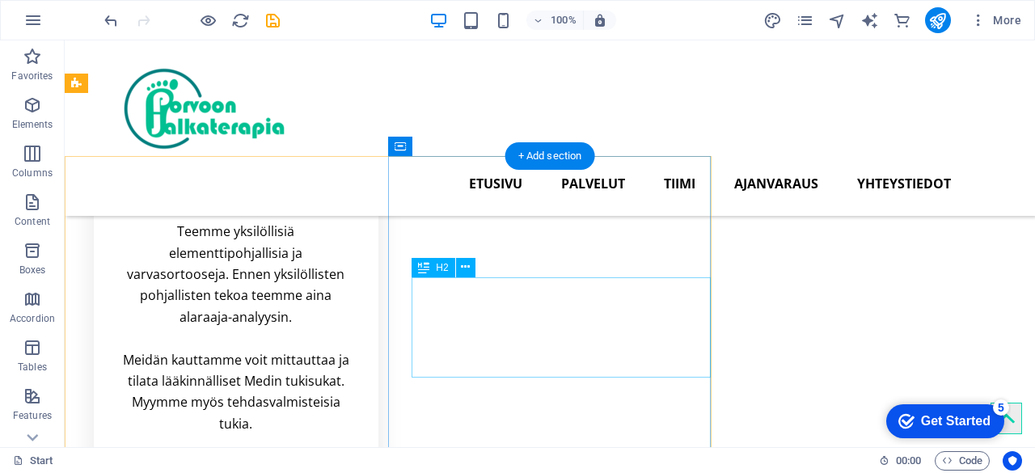
scroll to position [993, 0]
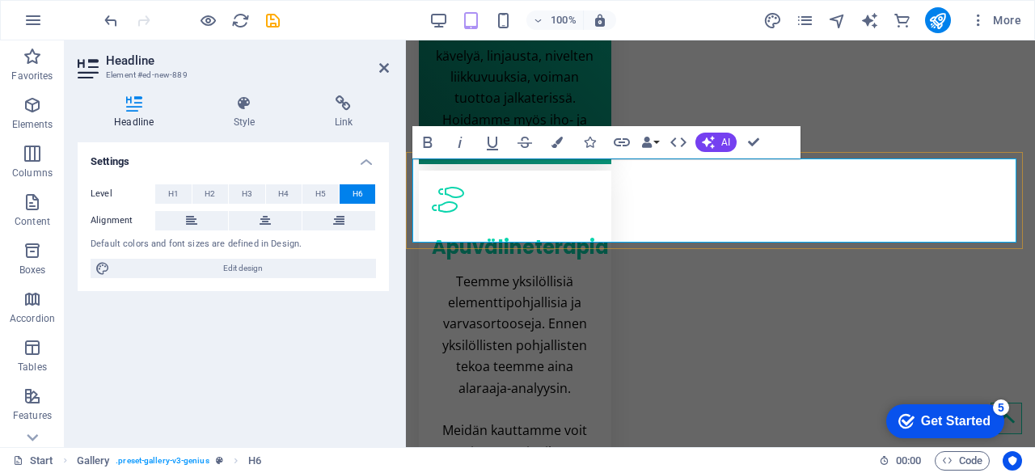
click at [176, 188] on span "H1" at bounding box center [173, 193] width 11 height 19
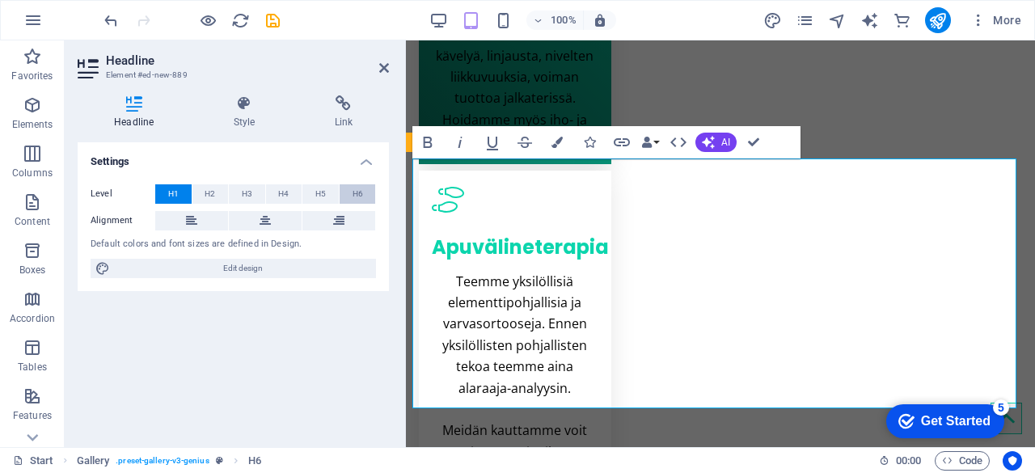
click at [353, 190] on span "H6" at bounding box center [358, 193] width 11 height 19
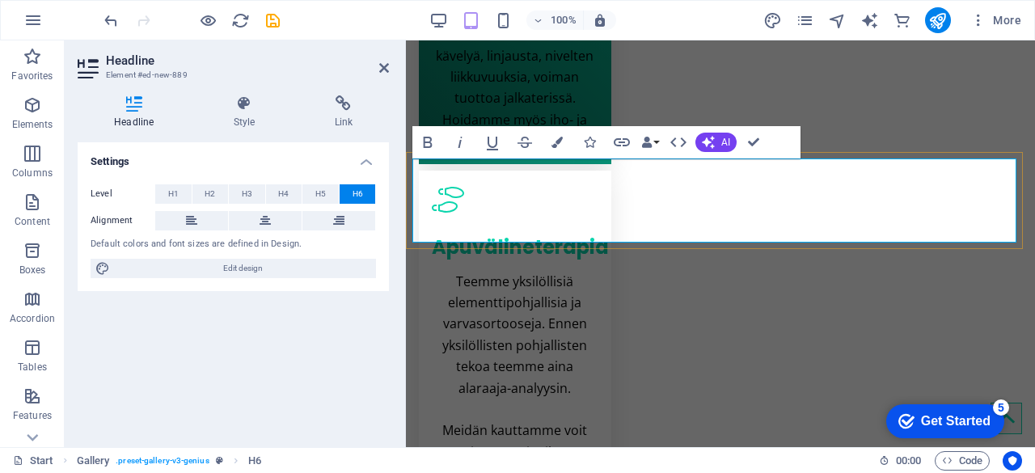
click at [387, 70] on icon at bounding box center [384, 67] width 10 height 13
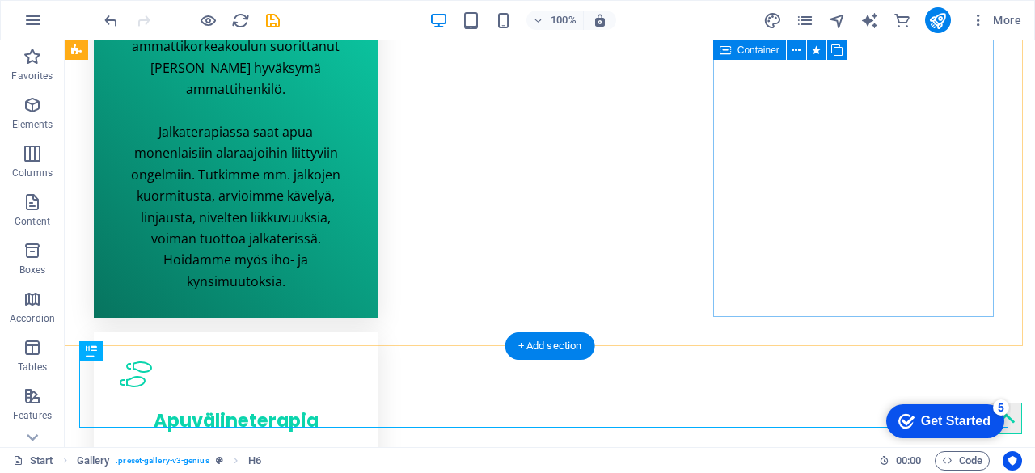
scroll to position [1065, 0]
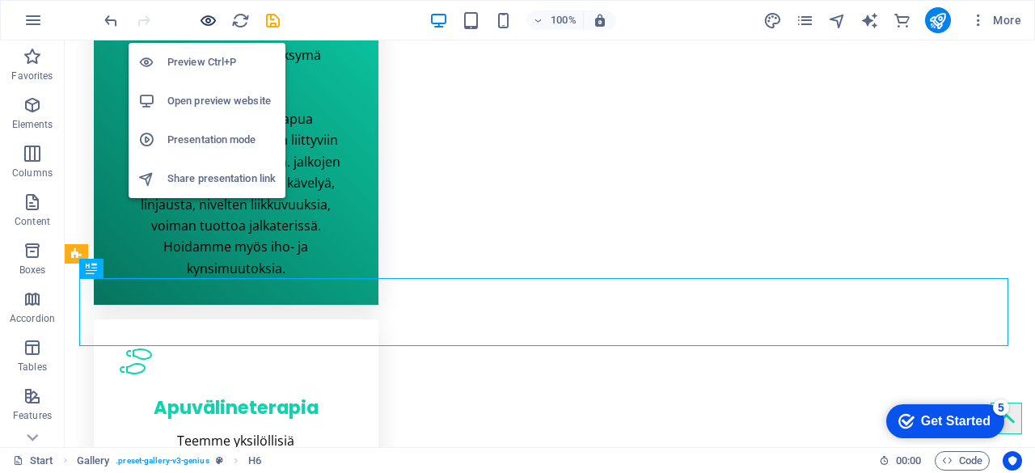
click at [205, 19] on icon "button" at bounding box center [208, 20] width 19 height 19
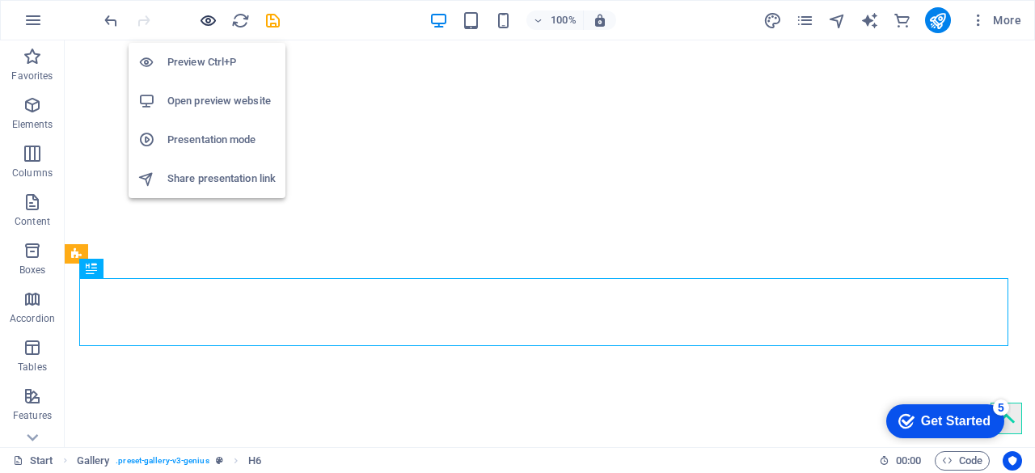
scroll to position [1102, 0]
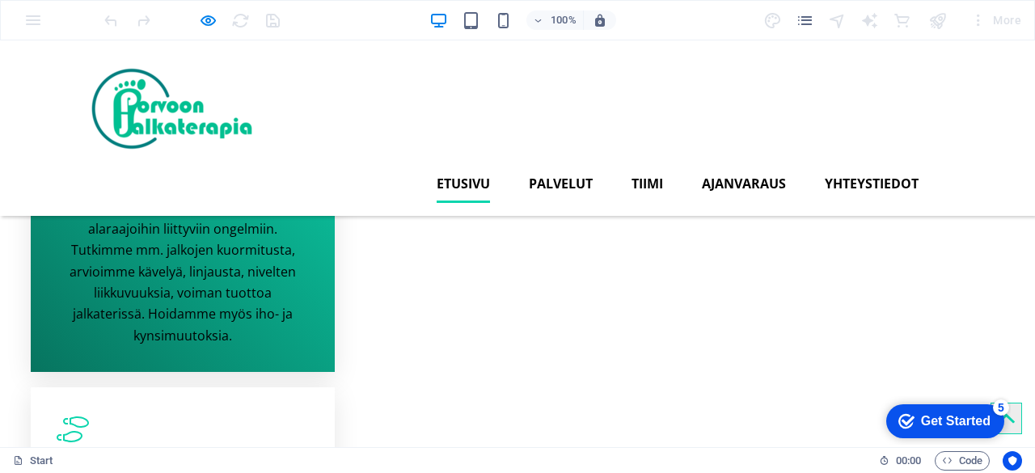
scroll to position [647, 0]
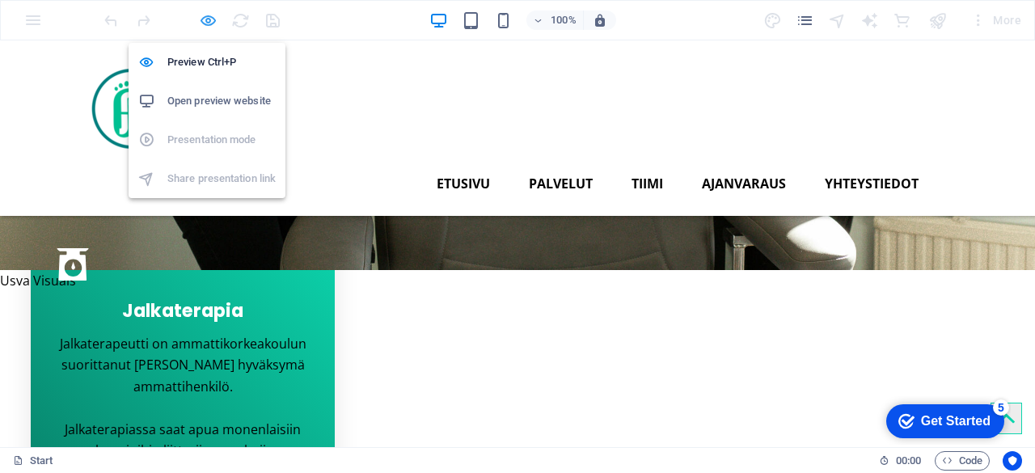
click at [211, 22] on icon "button" at bounding box center [208, 20] width 19 height 19
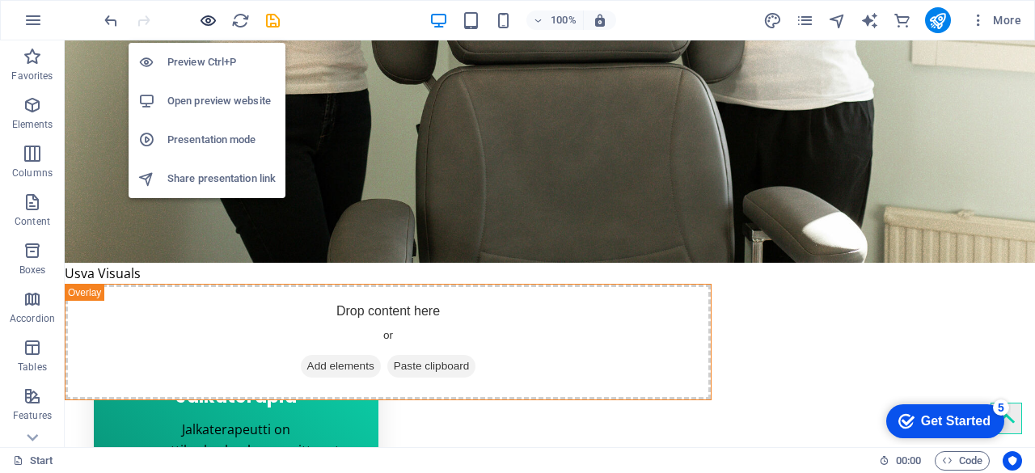
click at [203, 23] on icon "button" at bounding box center [208, 20] width 19 height 19
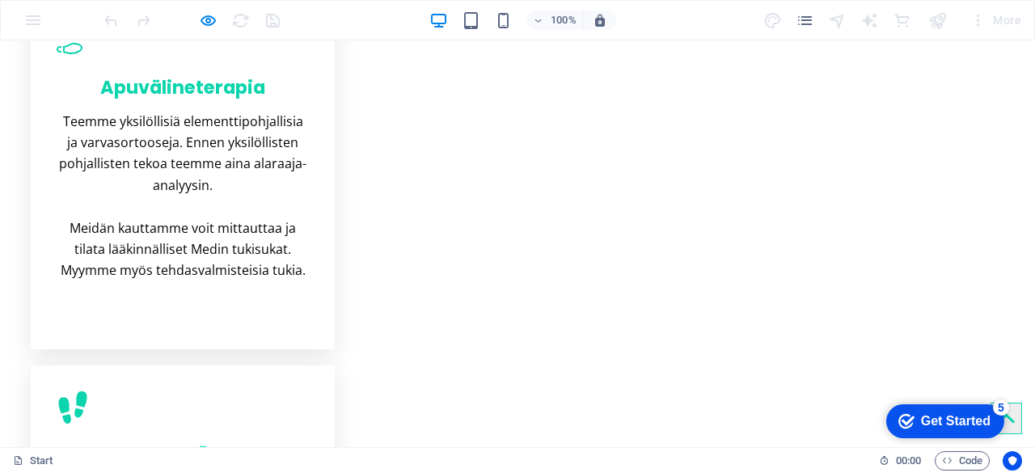
scroll to position [1375, 0]
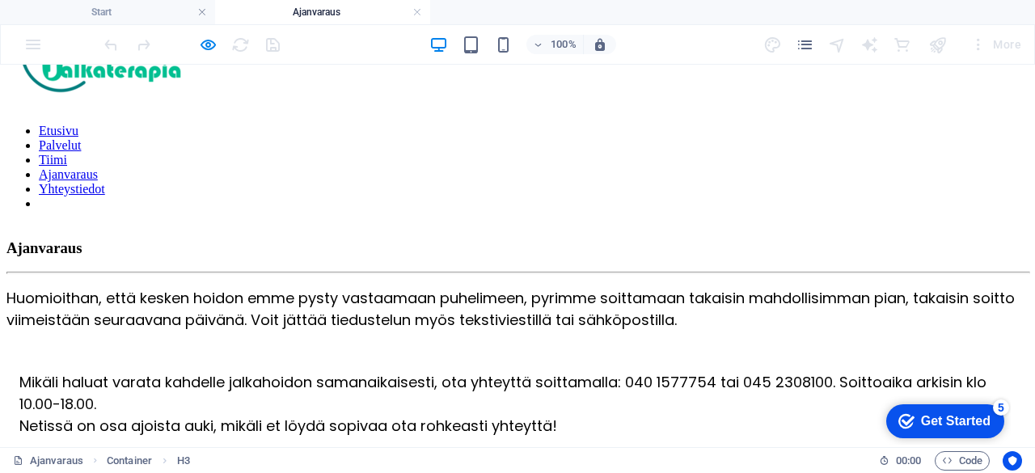
scroll to position [0, 0]
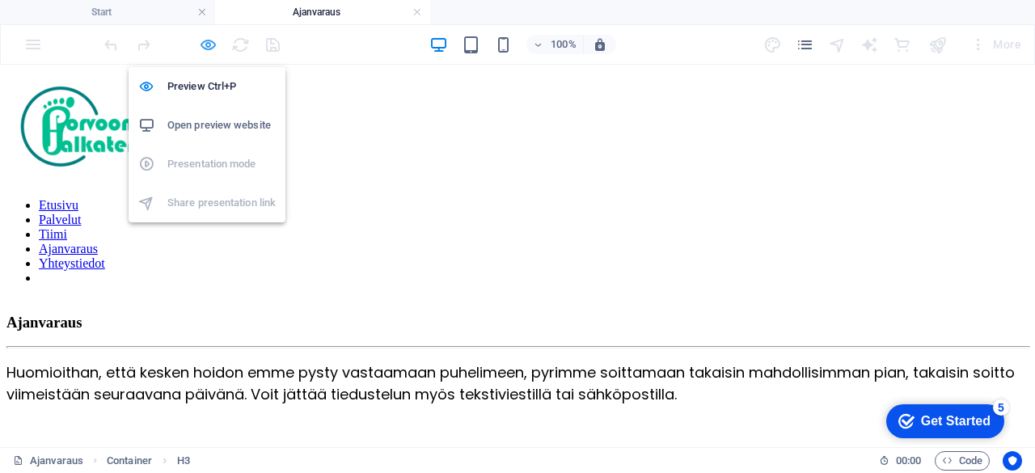
click at [212, 41] on icon "button" at bounding box center [208, 45] width 19 height 19
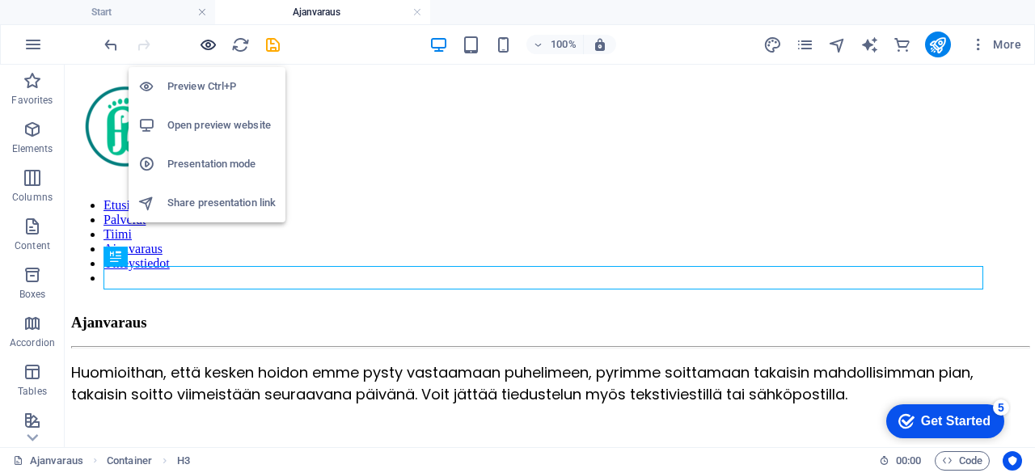
click at [210, 40] on icon "button" at bounding box center [208, 45] width 19 height 19
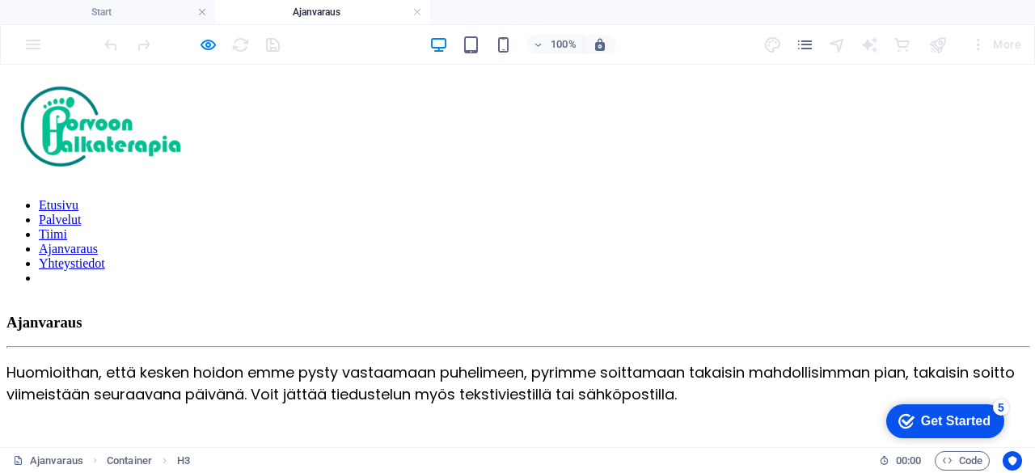
click at [78, 198] on link "Etusivu" at bounding box center [59, 205] width 40 height 14
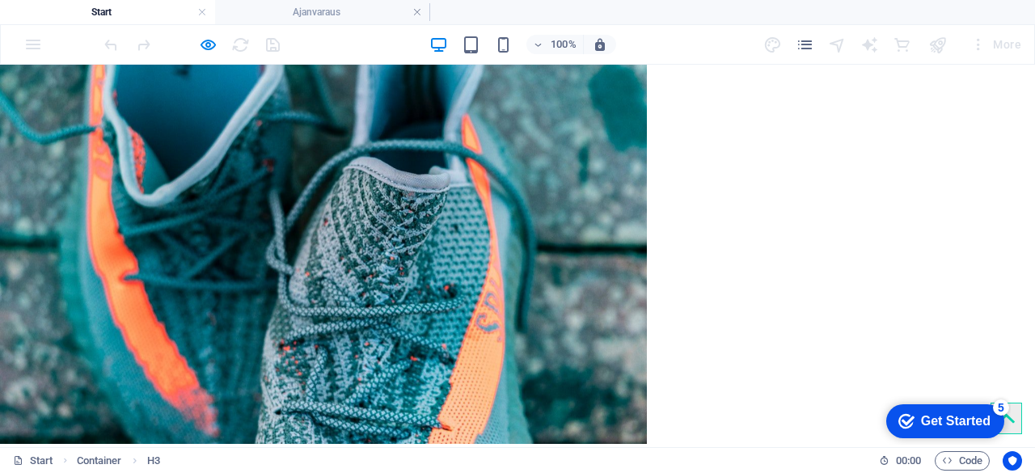
scroll to position [2178, 0]
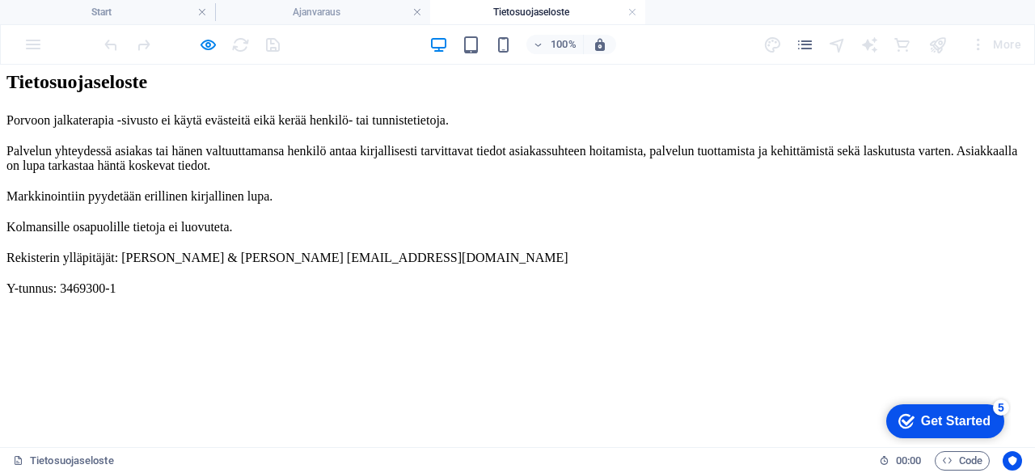
scroll to position [23, 0]
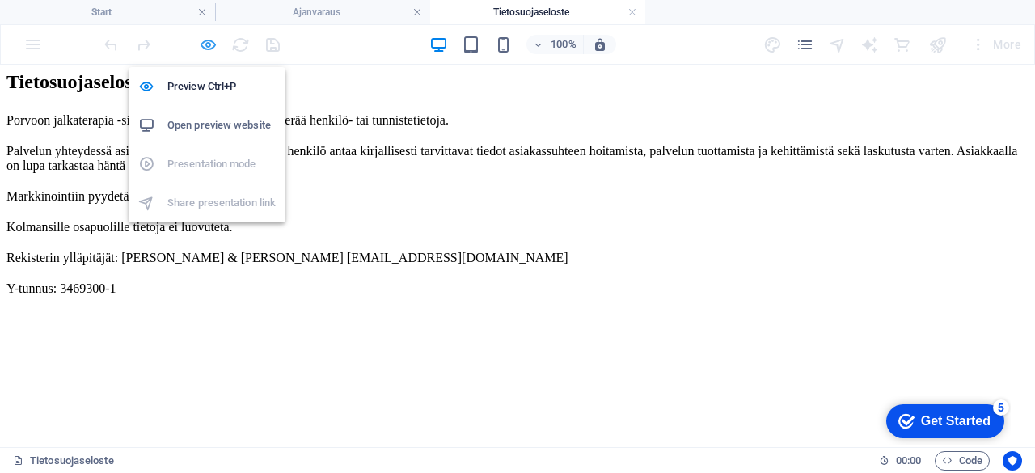
click at [210, 48] on icon "button" at bounding box center [208, 45] width 19 height 19
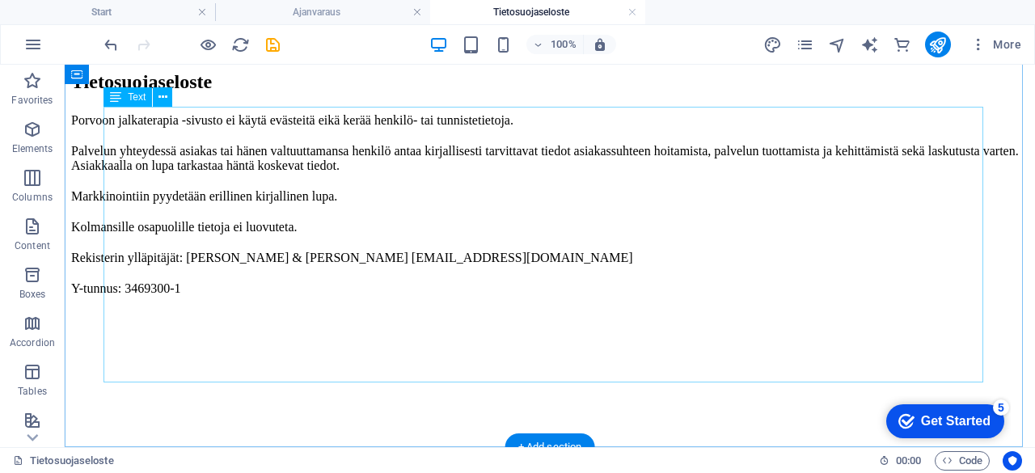
click at [453, 296] on div "Tietosuojaseloste Porvoon jalkaterapia -sivusto ei käytä evästeitä eikä kerää h…" at bounding box center [550, 183] width 958 height 225
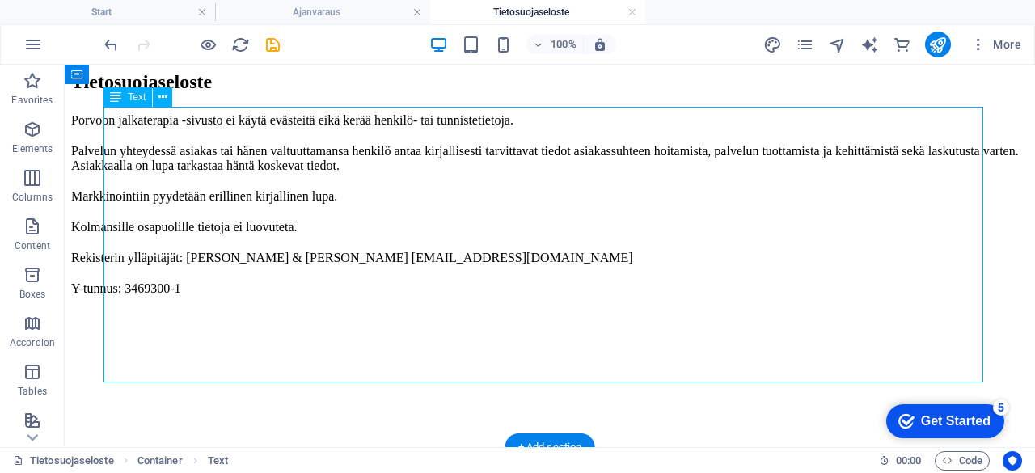
click at [453, 296] on div "Tietosuojaseloste Porvoon jalkaterapia -sivusto ei käytä evästeitä eikä kerää h…" at bounding box center [550, 183] width 958 height 225
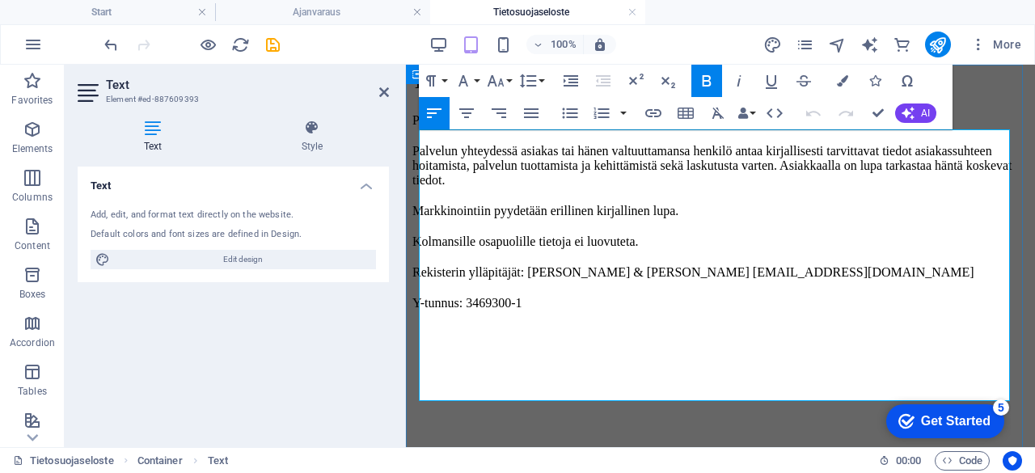
scroll to position [0, 0]
click at [772, 280] on p "Rekisterin ylläpitäjät: [PERSON_NAME] & [PERSON_NAME] [EMAIL_ADDRESS][DOMAIN_NA…" at bounding box center [721, 272] width 616 height 15
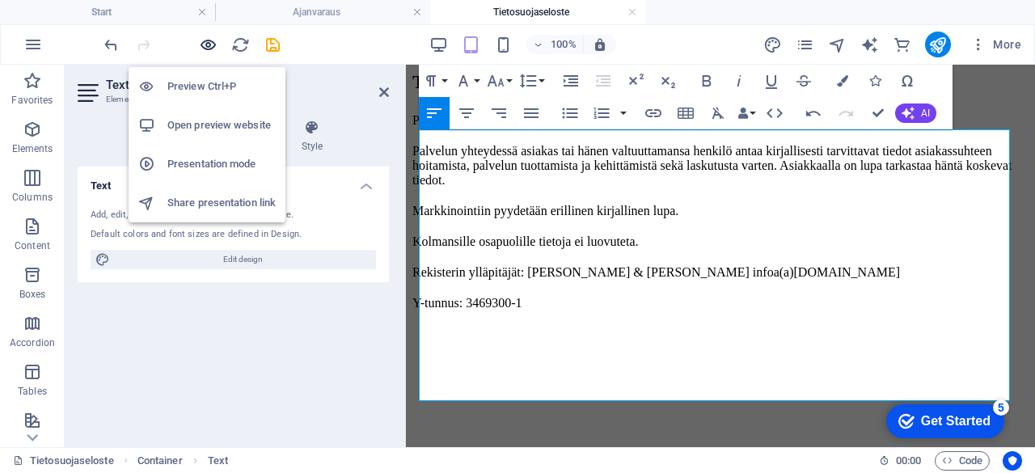
click at [210, 46] on icon "button" at bounding box center [208, 45] width 19 height 19
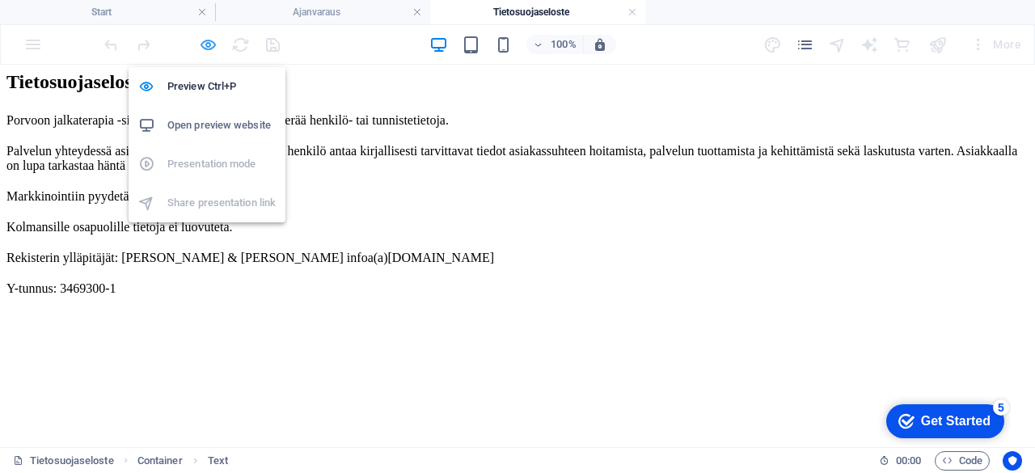
click at [207, 42] on icon "button" at bounding box center [208, 45] width 19 height 19
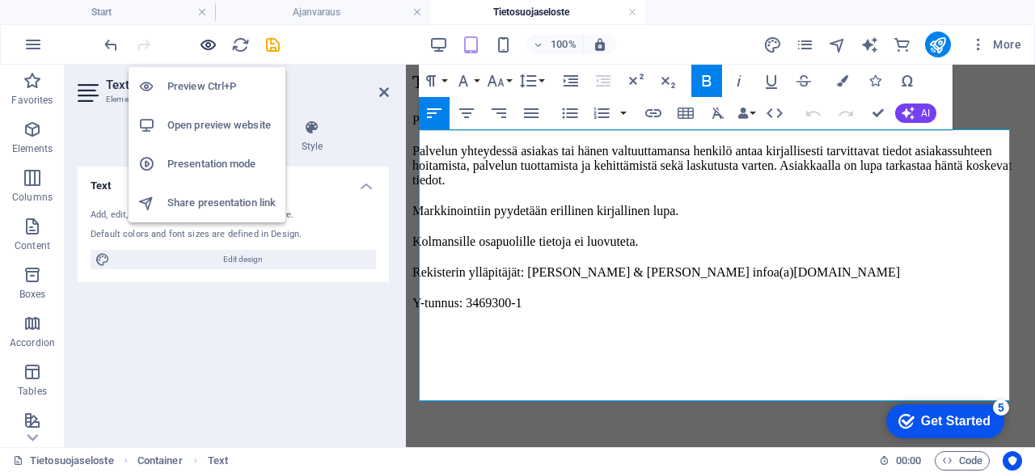
click at [205, 44] on icon "button" at bounding box center [208, 45] width 19 height 19
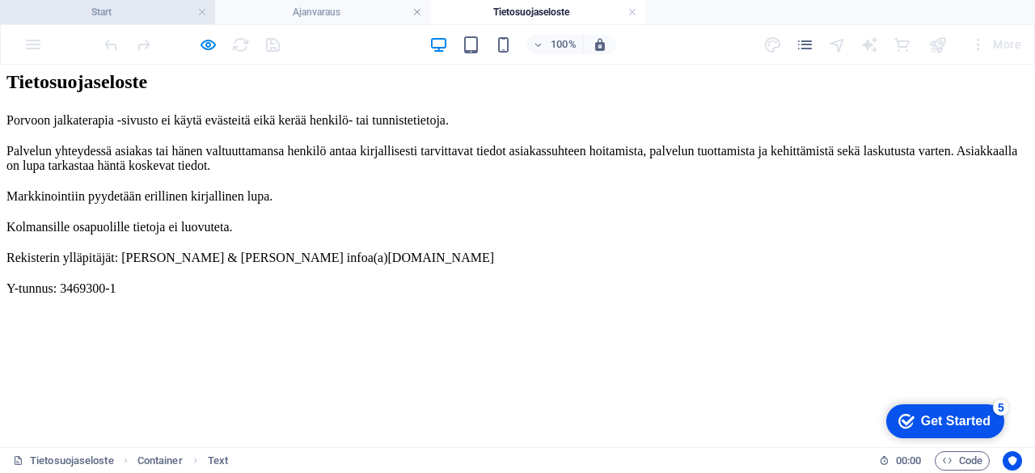
click at [150, 14] on h4 "Start" at bounding box center [107, 12] width 215 height 18
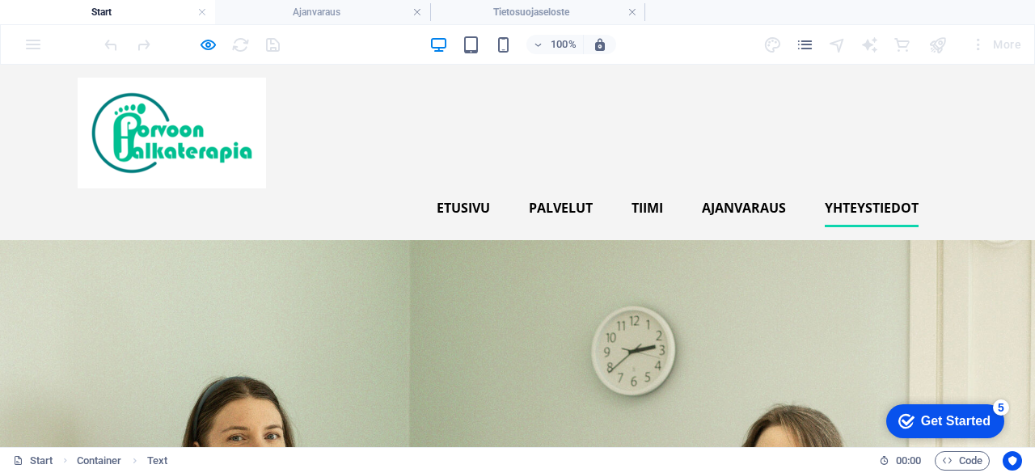
click at [854, 188] on link "Yhteystiedot" at bounding box center [872, 207] width 94 height 39
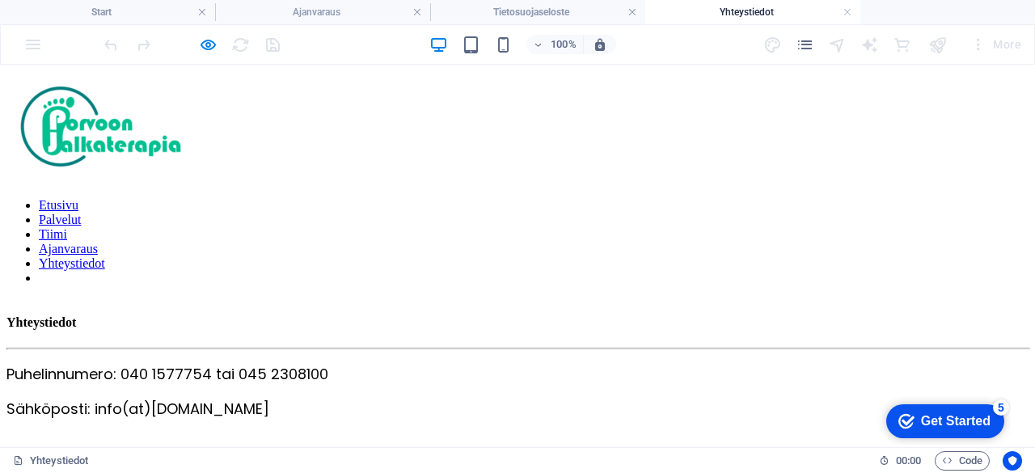
click at [749, 198] on nav "Etusivu Palvelut Tiimi Ajanvaraus Yhteystiedot" at bounding box center [517, 241] width 1022 height 87
click at [547, 198] on nav "Etusivu Palvelut Tiimi Ajanvaraus Yhteystiedot" at bounding box center [517, 241] width 1022 height 87
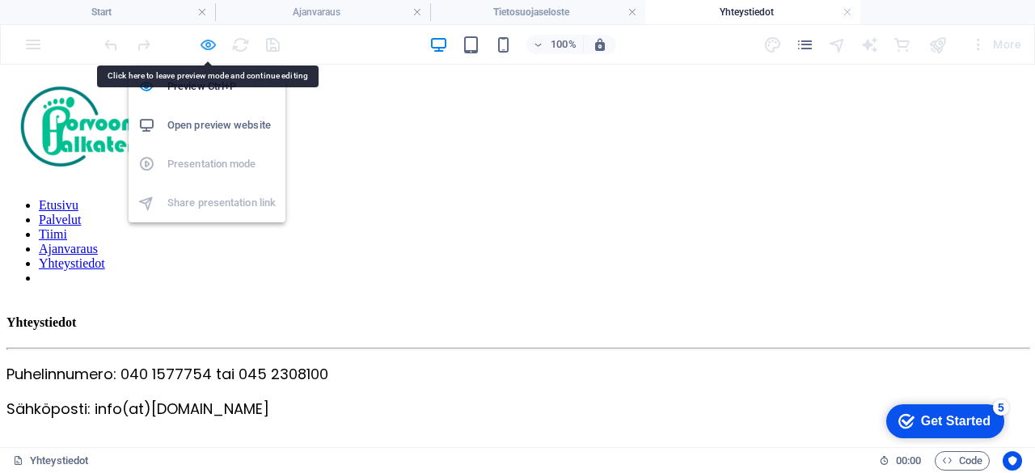
click at [203, 44] on icon "button" at bounding box center [208, 45] width 19 height 19
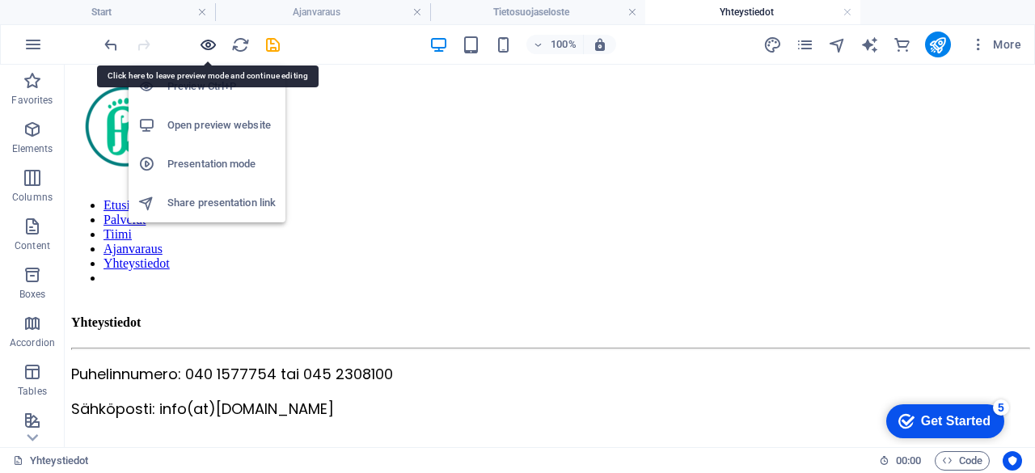
click at [203, 44] on icon "button" at bounding box center [208, 45] width 19 height 19
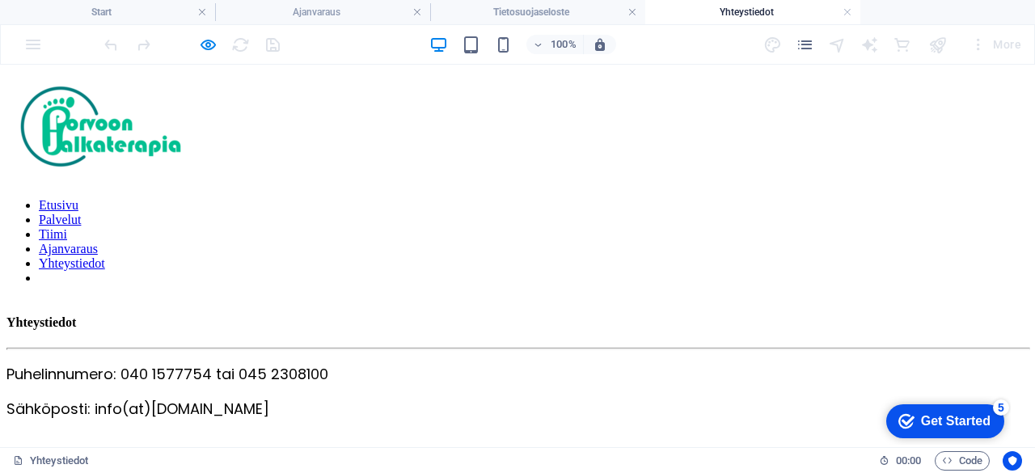
click at [81, 213] on link "Palvelut" at bounding box center [60, 220] width 42 height 14
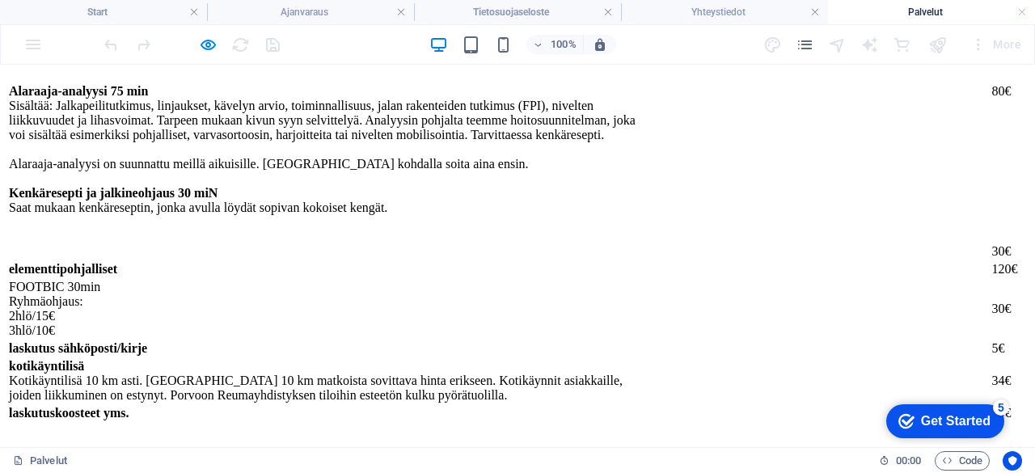
scroll to position [2022, 0]
click at [205, 204] on div "Rentouttava jalkahoito 75min 60 min hoitavan jalkaterapian lisäksi sisältää kuo…" at bounding box center [517, 167] width 1022 height 547
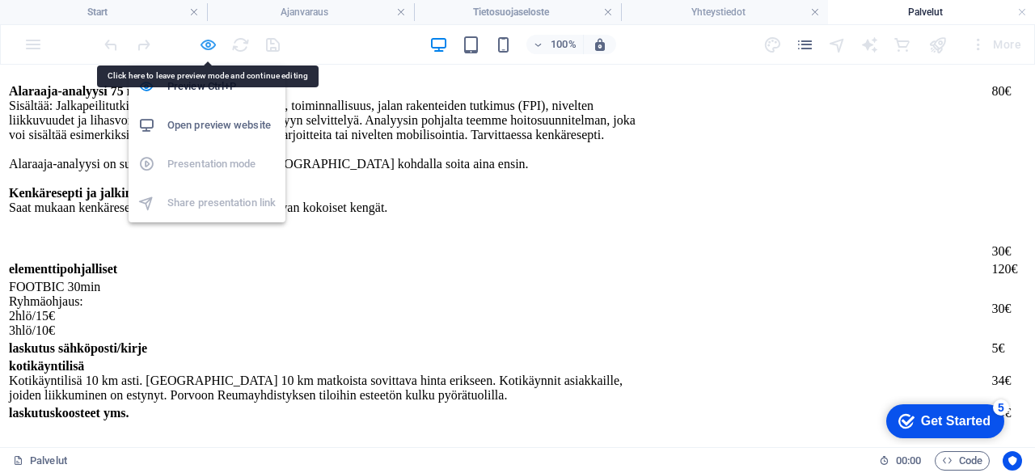
click at [211, 44] on icon "button" at bounding box center [208, 45] width 19 height 19
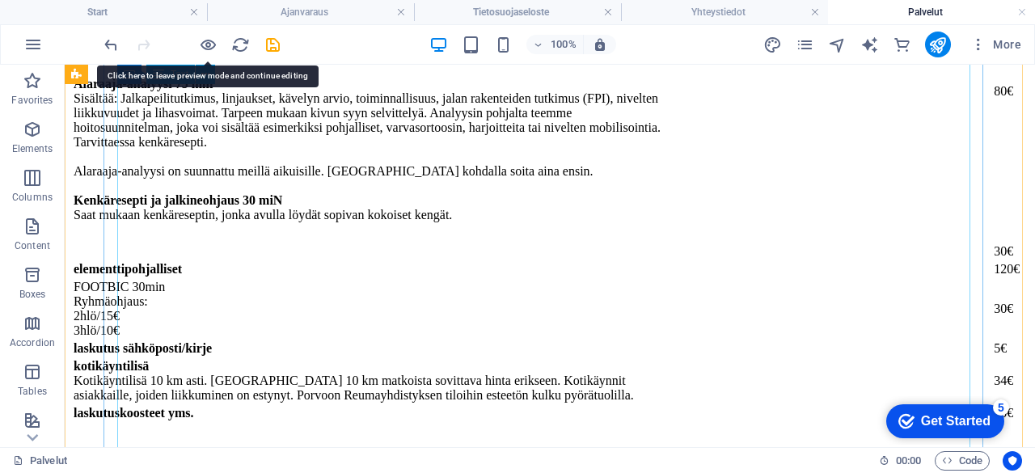
click at [243, 204] on div "Rentouttava jalkahoito 75min 60 min hoitavan jalkaterapian lisäksi sisältää kuo…" at bounding box center [550, 167] width 958 height 547
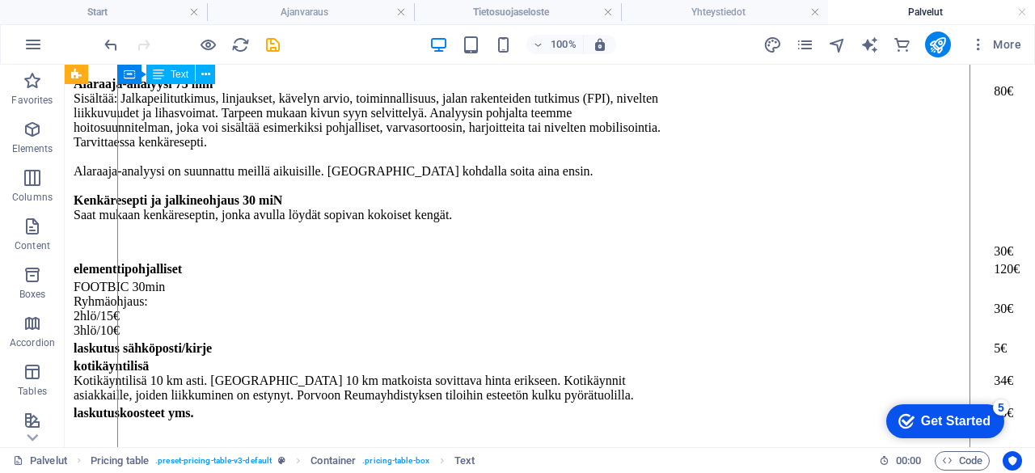
click at [213, 198] on div "Rentouttava jalkahoito 75min 60 min hoitavan jalkaterapian lisäksi sisältää kuo…" at bounding box center [550, 167] width 958 height 547
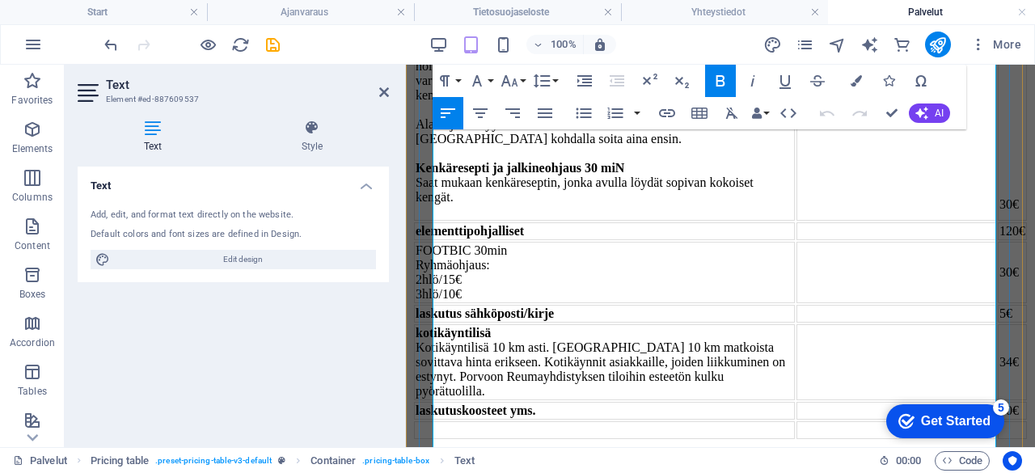
scroll to position [2180, 0]
click at [686, 221] on td "Alaraaja-analyysi 75 min Sisältää: Jalkapeilitutkimus, linjaukset, kävelyn arvi…" at bounding box center [604, 110] width 381 height 222
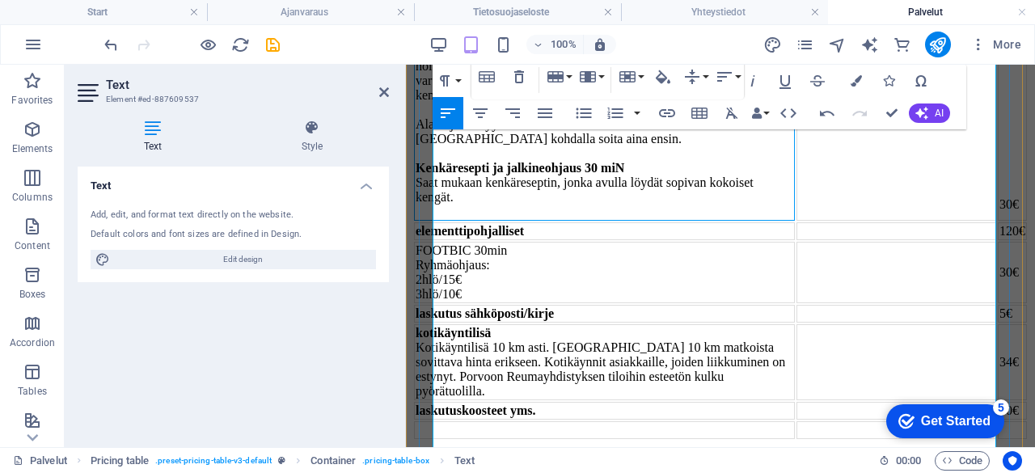
click at [544, 221] on td "Alaraaja-analyysi 75 min Sisältää: Jalkapeilitutkimus, linjaukset, kävelyn arvi…" at bounding box center [604, 110] width 381 height 222
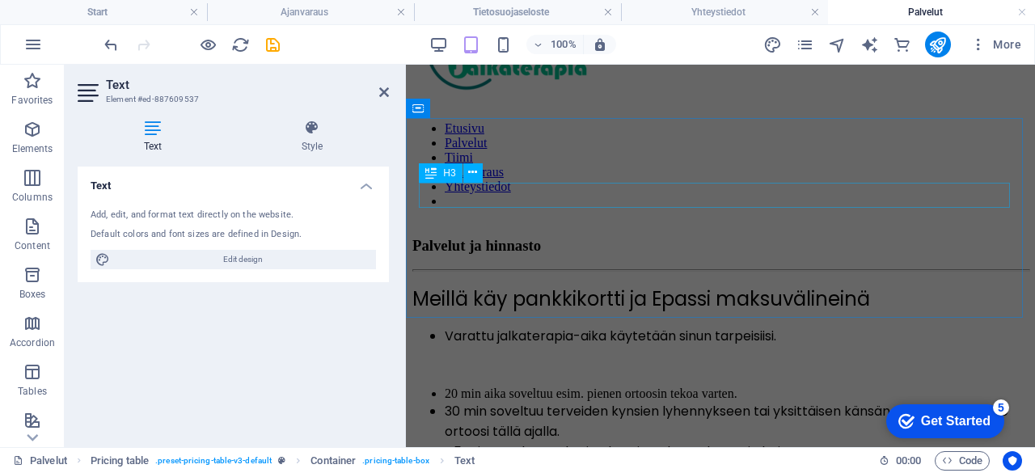
scroll to position [0, 0]
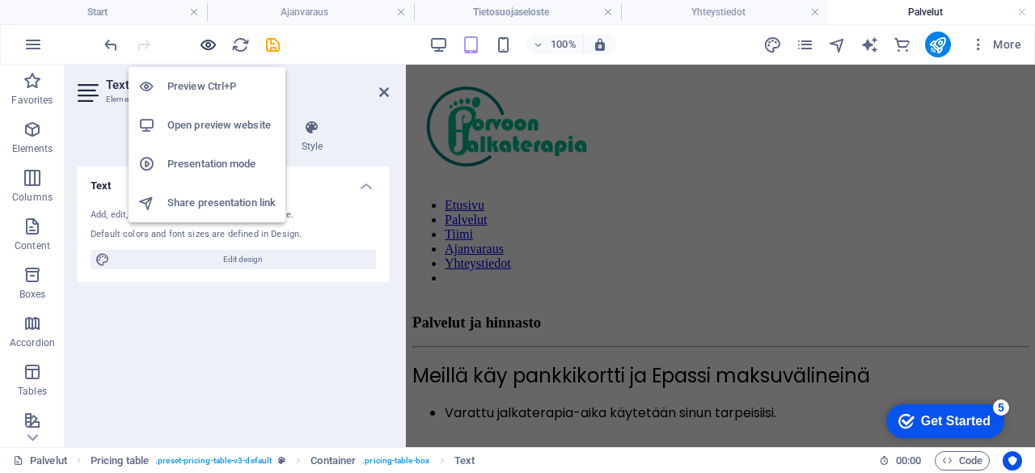
click at [210, 40] on icon "button" at bounding box center [208, 45] width 19 height 19
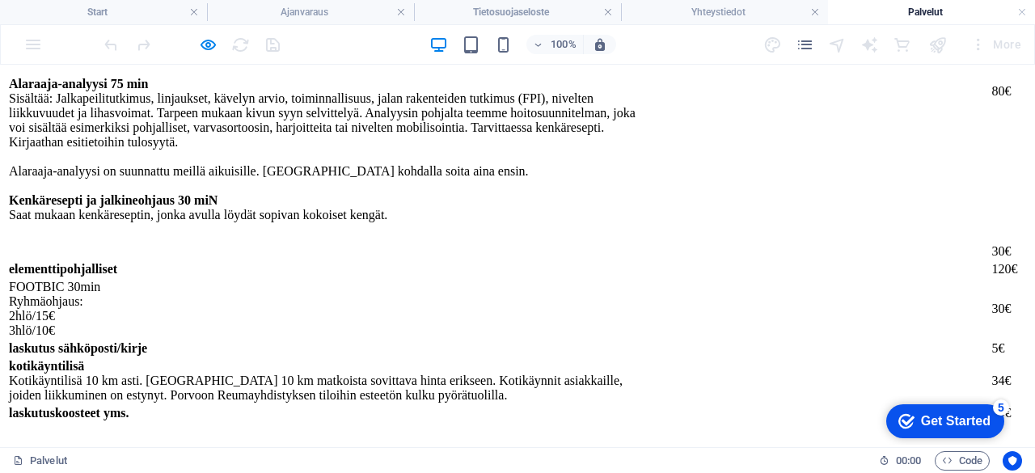
scroll to position [1456, 0]
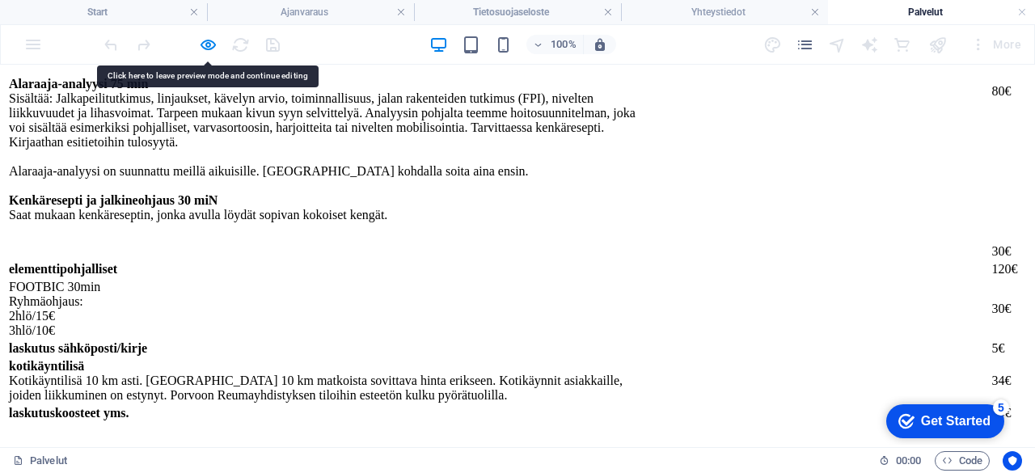
drag, startPoint x: 104, startPoint y: 331, endPoint x: 510, endPoint y: 328, distance: 406.9
click at [519, 326] on div "Rentouttava jalkahoito 75min 60 min hoitavan jalkaterapian lisäksi sisältää kuo…" at bounding box center [517, 167] width 1022 height 547
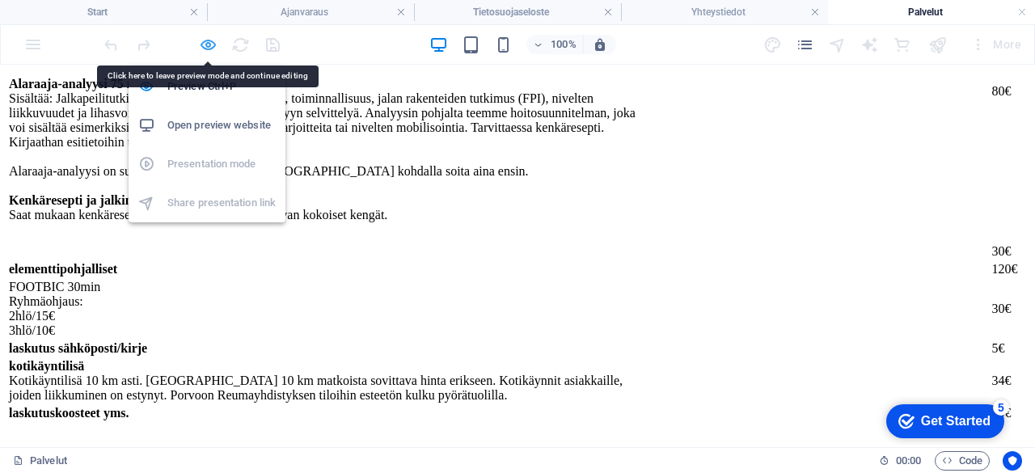
click at [210, 41] on icon "button" at bounding box center [208, 45] width 19 height 19
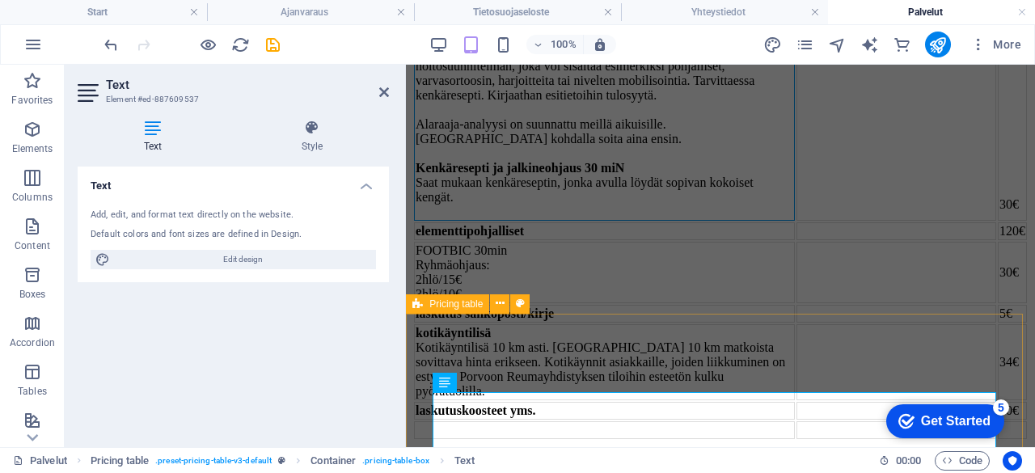
scroll to position [1530, 0]
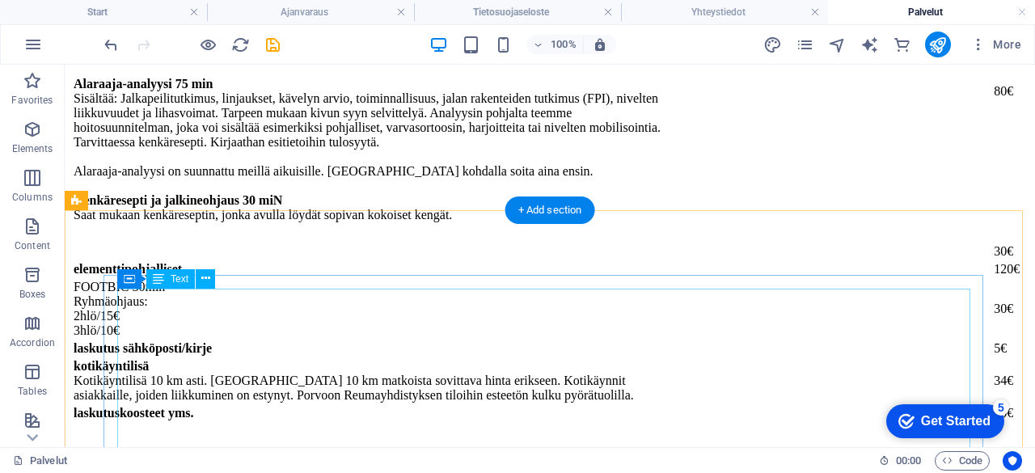
scroll to position [1590, 0]
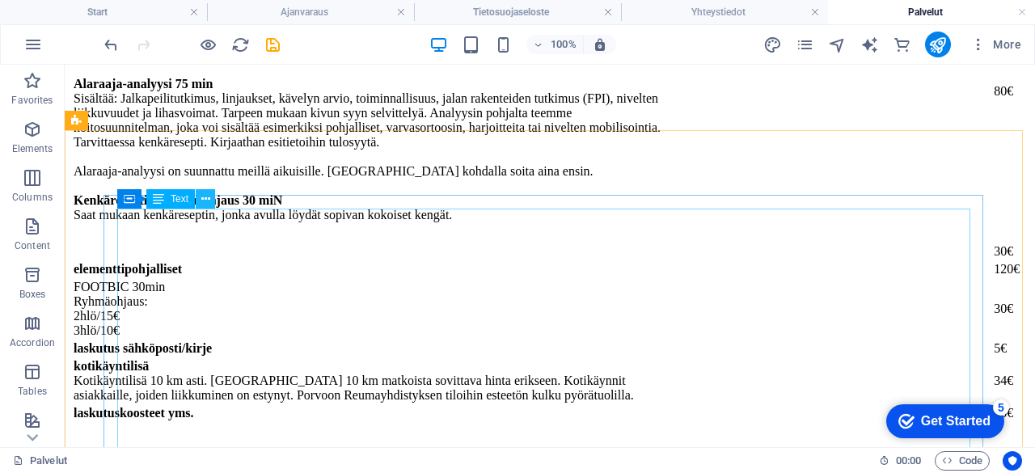
click at [202, 201] on icon at bounding box center [205, 199] width 9 height 17
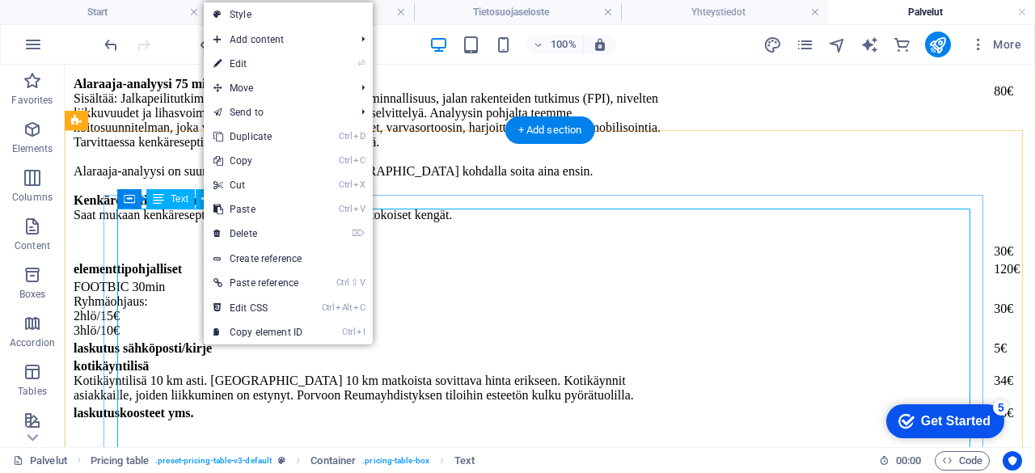
click at [168, 237] on div "Rentouttava jalkahoito 75min 60 min hoitavan jalkaterapian lisäksi sisältää kuo…" at bounding box center [550, 167] width 958 height 547
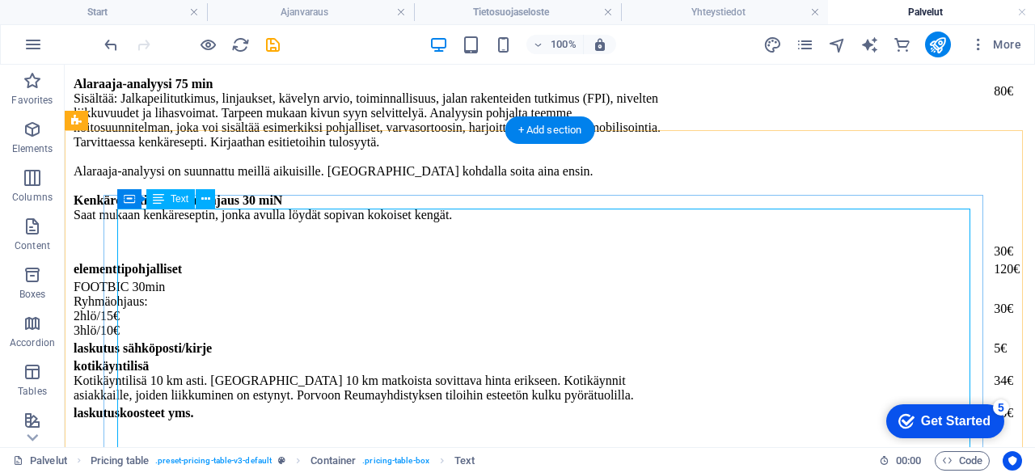
click at [202, 218] on div "Rentouttava jalkahoito 75min 60 min hoitavan jalkaterapian lisäksi sisältää kuo…" at bounding box center [550, 167] width 958 height 547
click at [218, 263] on div "Rentouttava jalkahoito 75min 60 min hoitavan jalkaterapian lisäksi sisältää kuo…" at bounding box center [550, 167] width 958 height 547
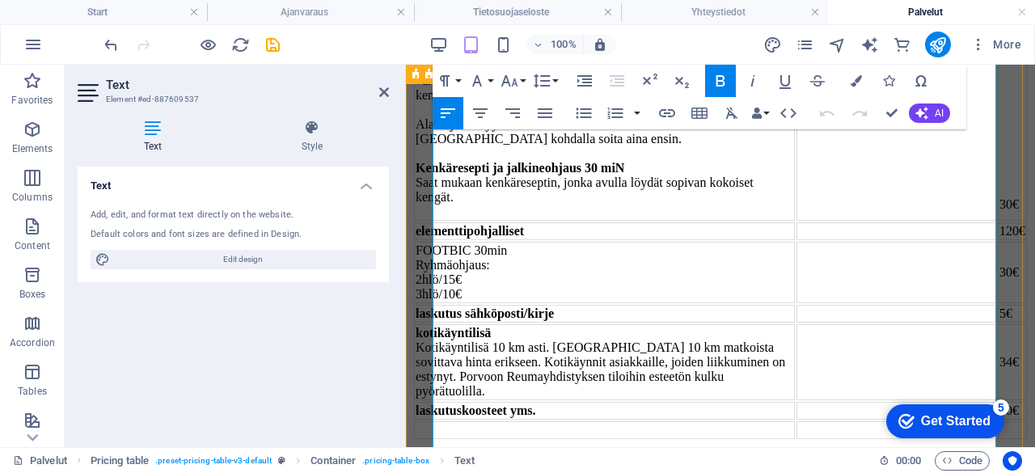
scroll to position [2018, 0]
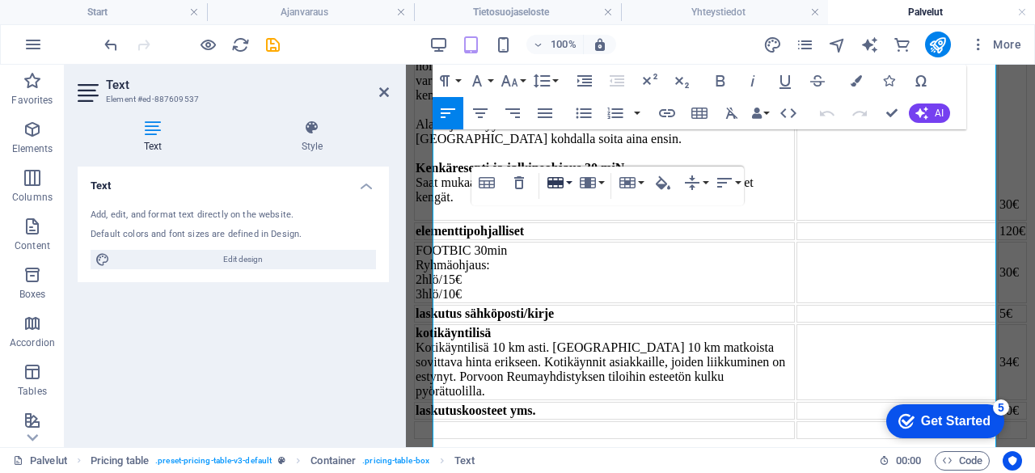
click at [569, 184] on button "Row" at bounding box center [559, 183] width 31 height 32
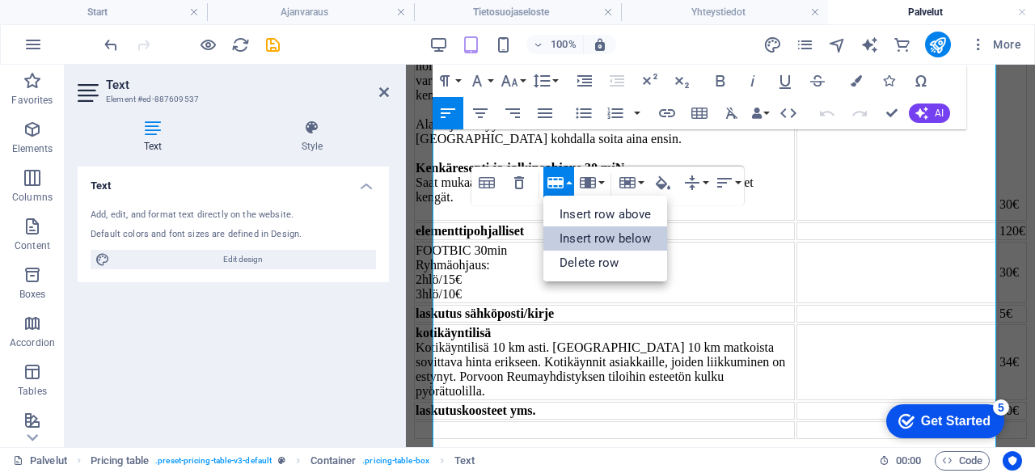
click at [576, 231] on link "Insert row below" at bounding box center [606, 238] width 124 height 24
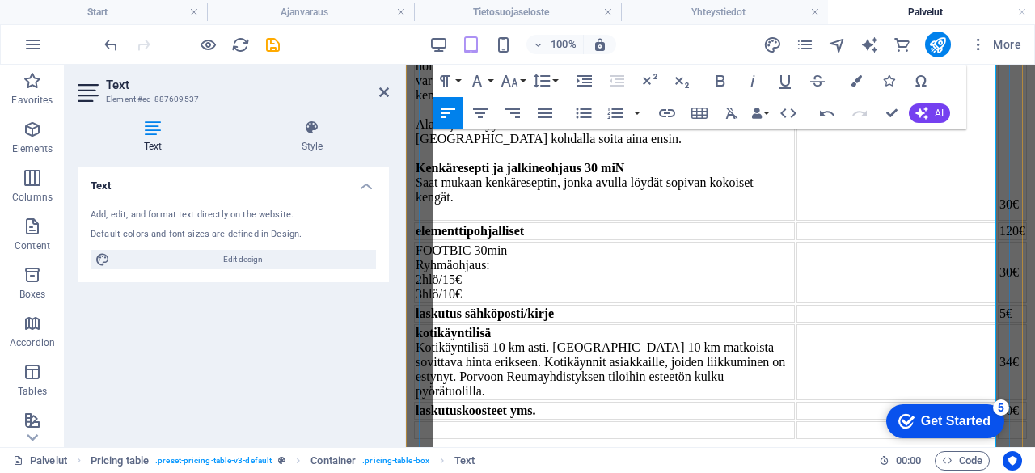
drag, startPoint x: 625, startPoint y: 297, endPoint x: 434, endPoint y: 295, distance: 191.7
click at [852, 82] on icon "button" at bounding box center [856, 80] width 11 height 11
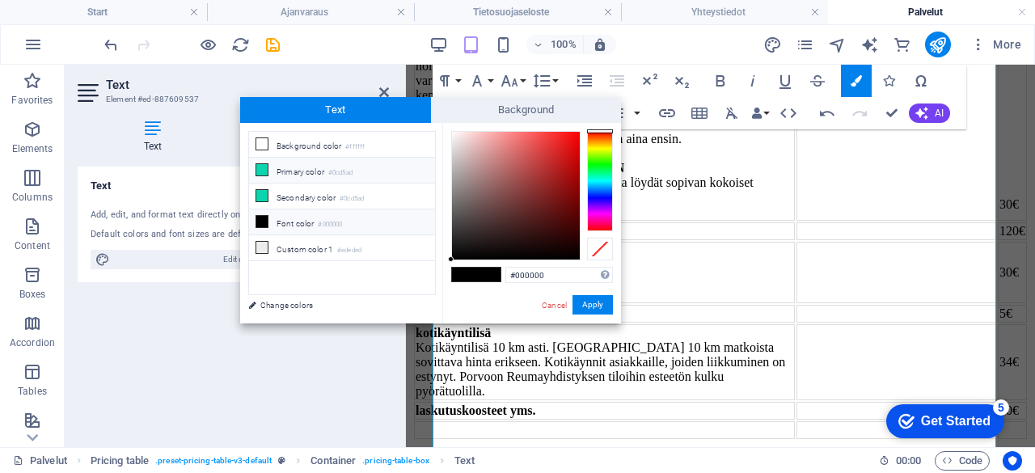
click at [266, 173] on icon at bounding box center [261, 169] width 11 height 11
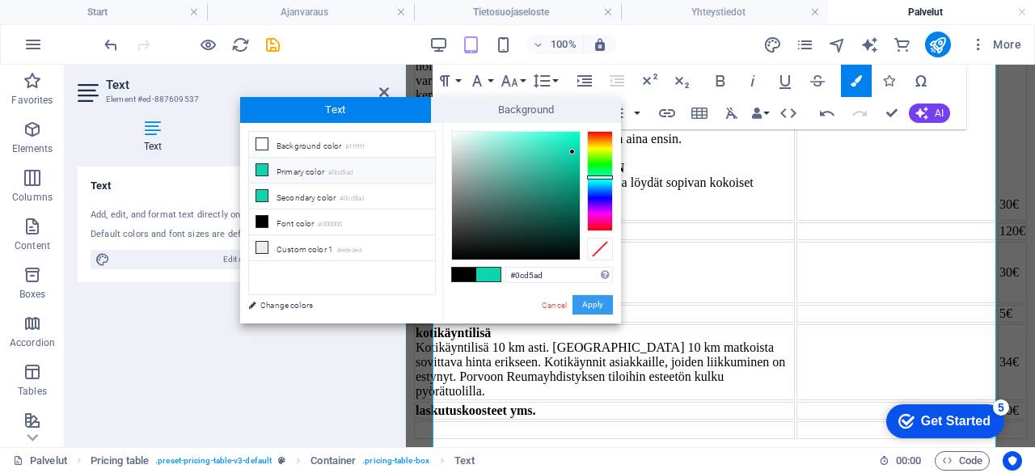
click at [592, 311] on button "Apply" at bounding box center [593, 304] width 40 height 19
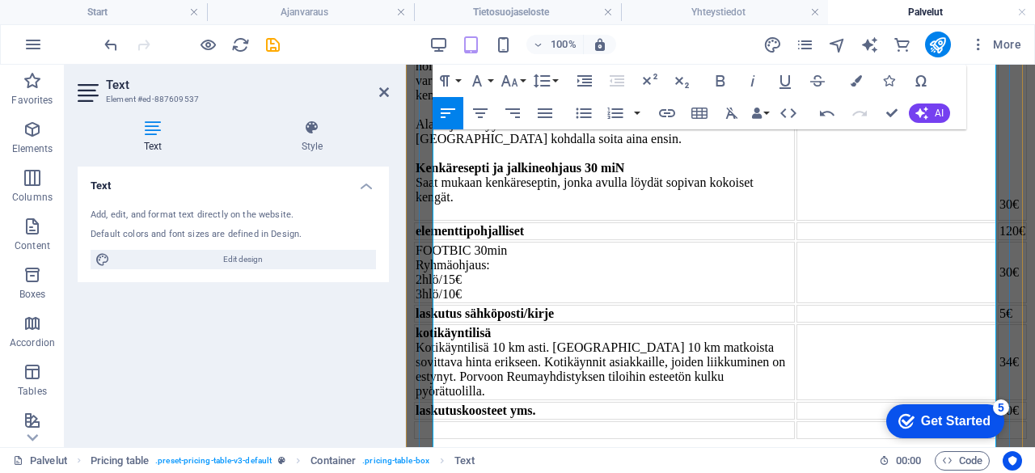
click at [853, 80] on icon "button" at bounding box center [856, 80] width 11 height 11
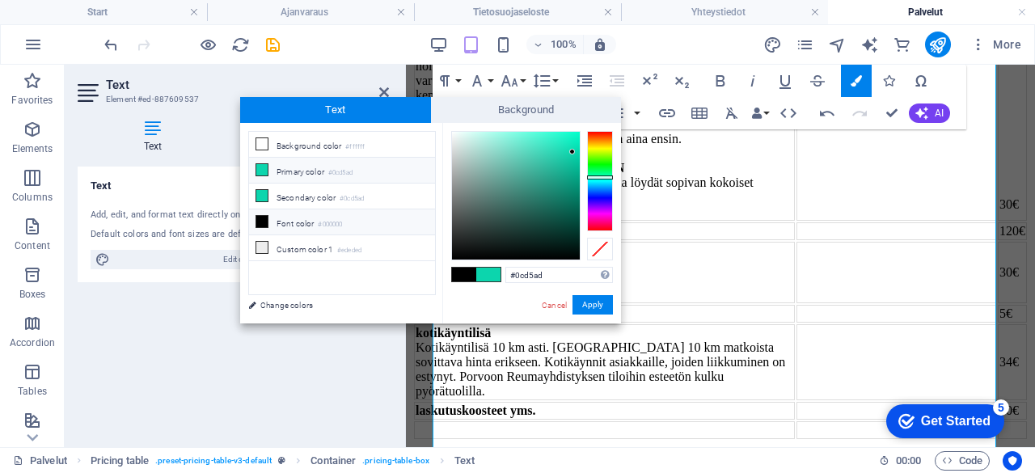
click at [296, 220] on li "Font color #000000" at bounding box center [342, 223] width 186 height 26
type input "#000000"
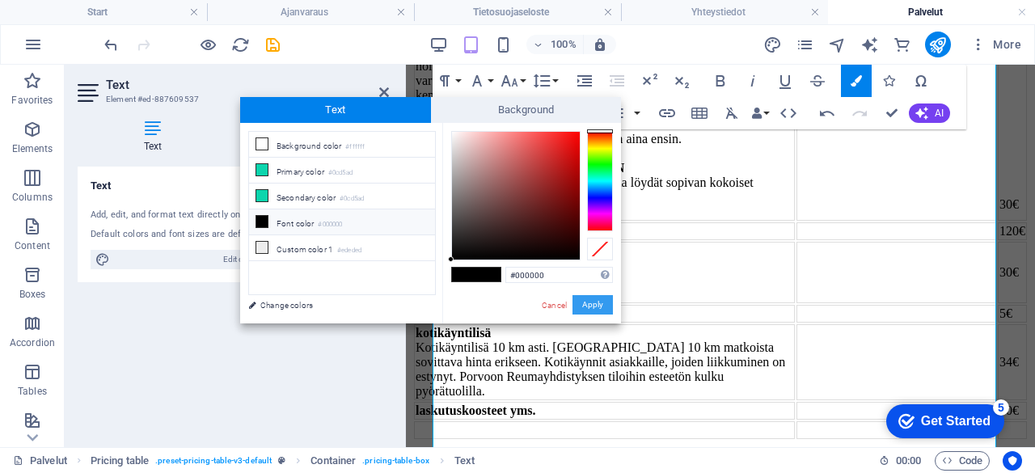
click at [596, 310] on button "Apply" at bounding box center [593, 304] width 40 height 19
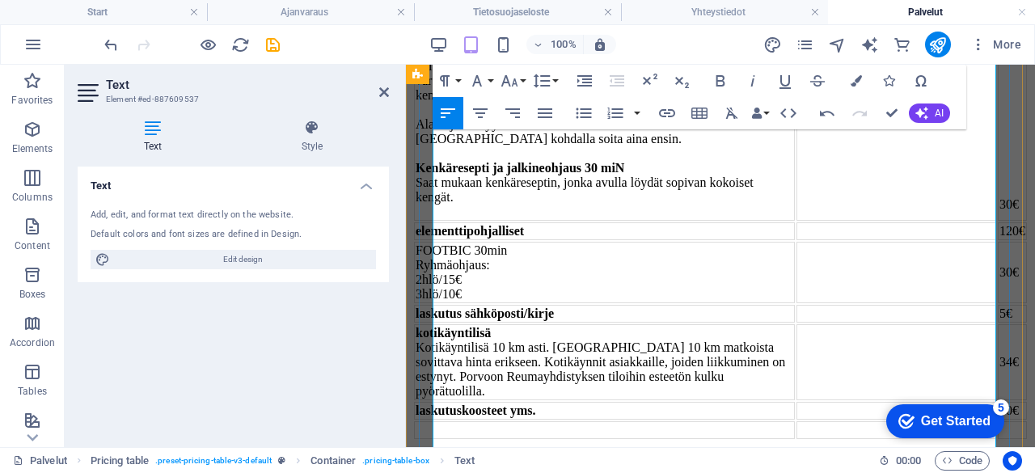
drag, startPoint x: 620, startPoint y: 319, endPoint x: 488, endPoint y: 315, distance: 131.9
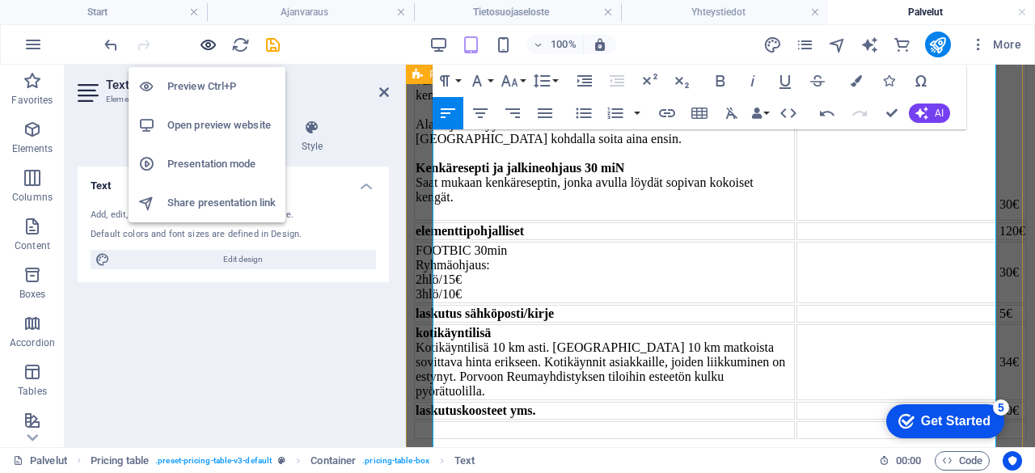
click at [211, 41] on icon "button" at bounding box center [208, 45] width 19 height 19
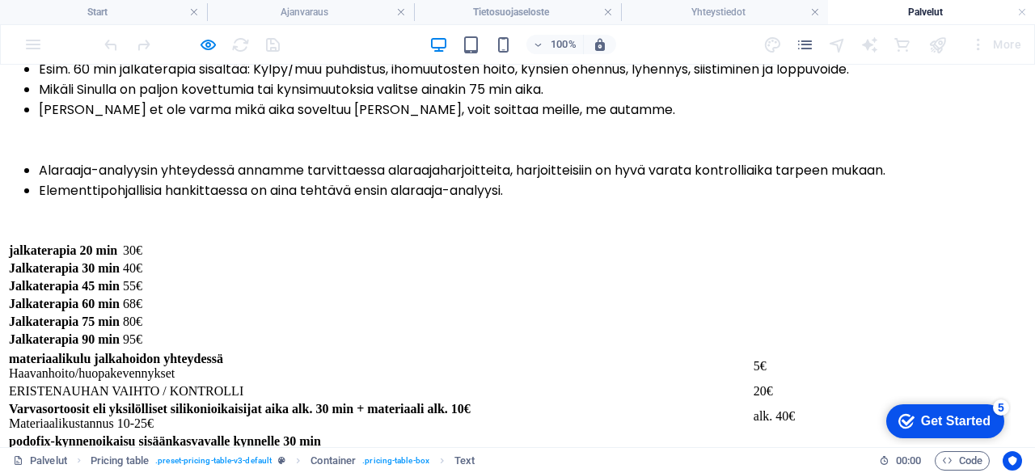
scroll to position [396, 0]
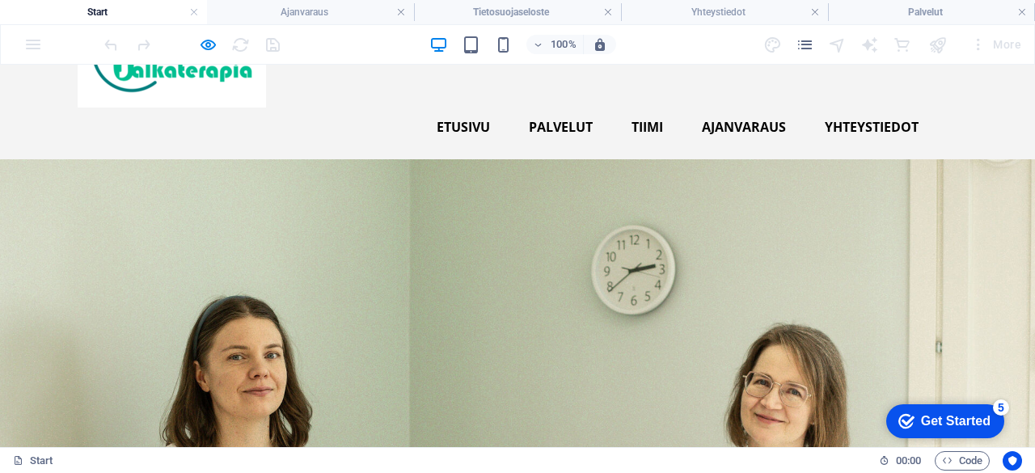
scroll to position [0, 0]
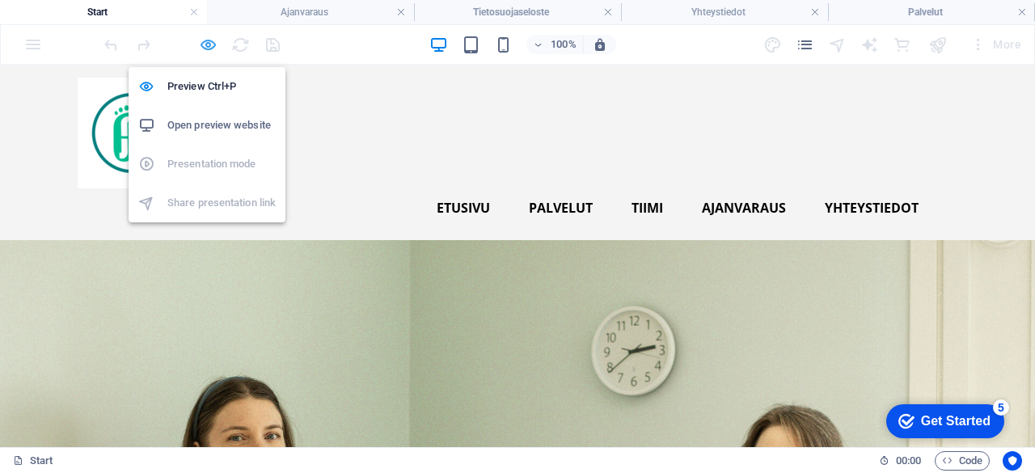
click at [205, 36] on icon "button" at bounding box center [208, 45] width 19 height 19
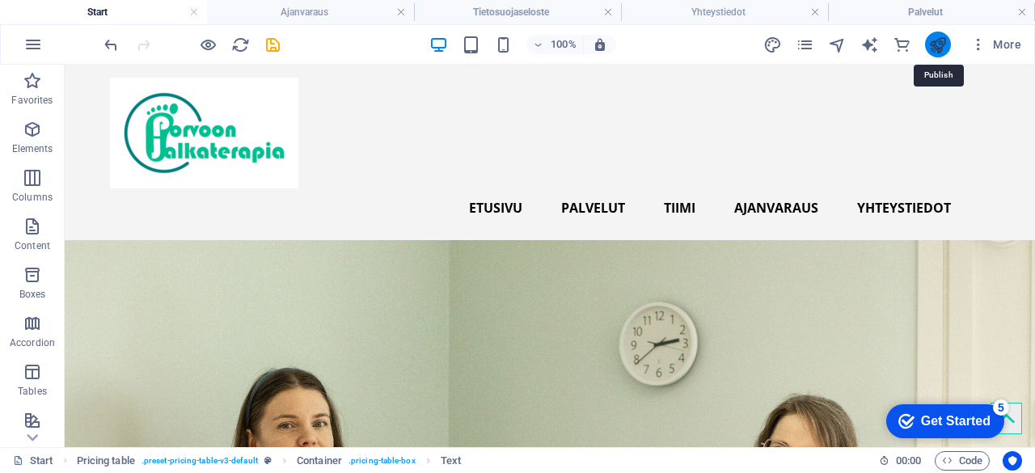
click at [933, 45] on icon "publish" at bounding box center [938, 45] width 19 height 19
